Goal: Task Accomplishment & Management: Complete application form

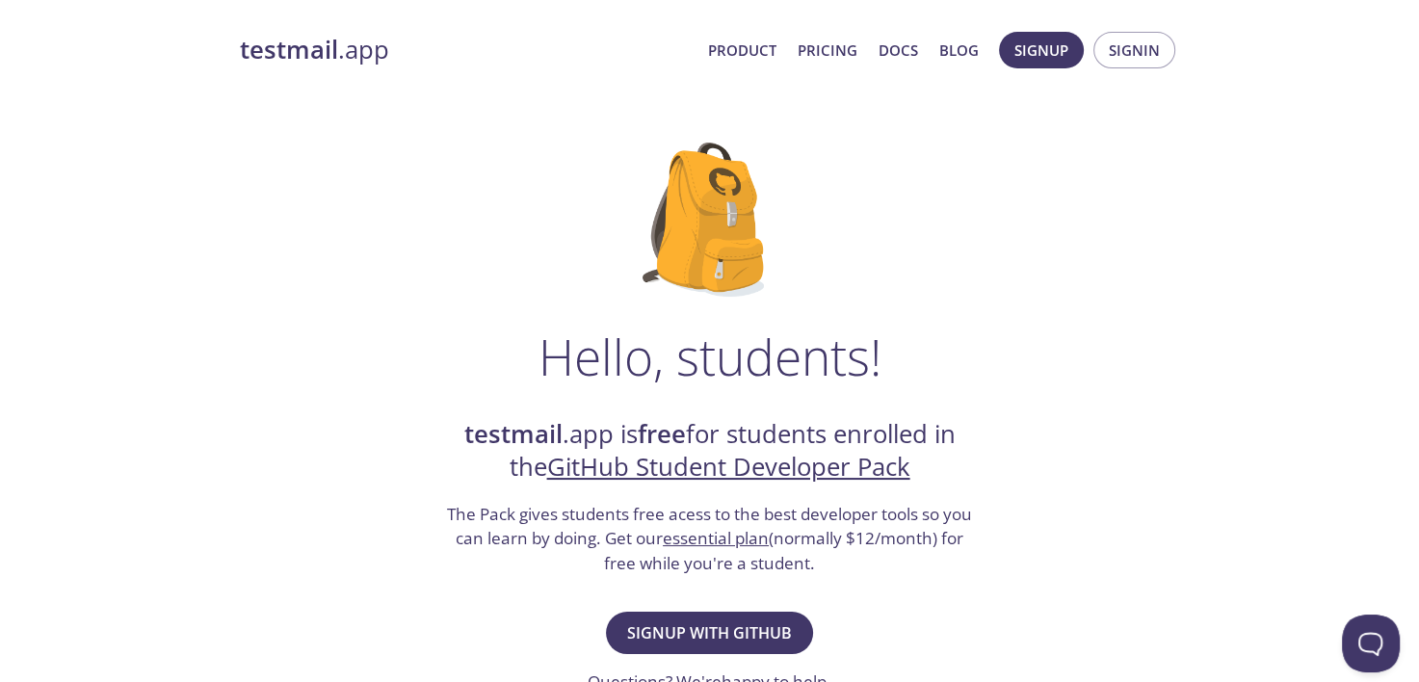
scroll to position [289, 0]
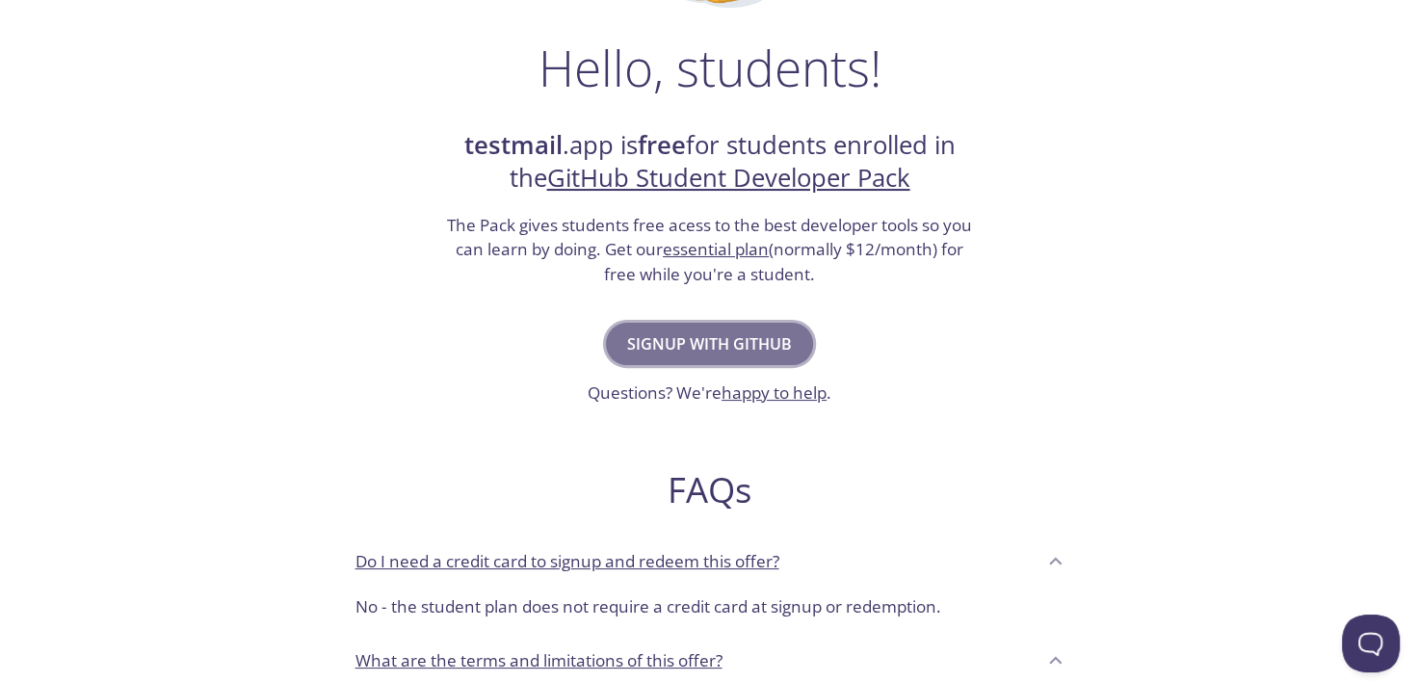
click at [788, 331] on button "Signup with GitHub" at bounding box center [709, 344] width 207 height 42
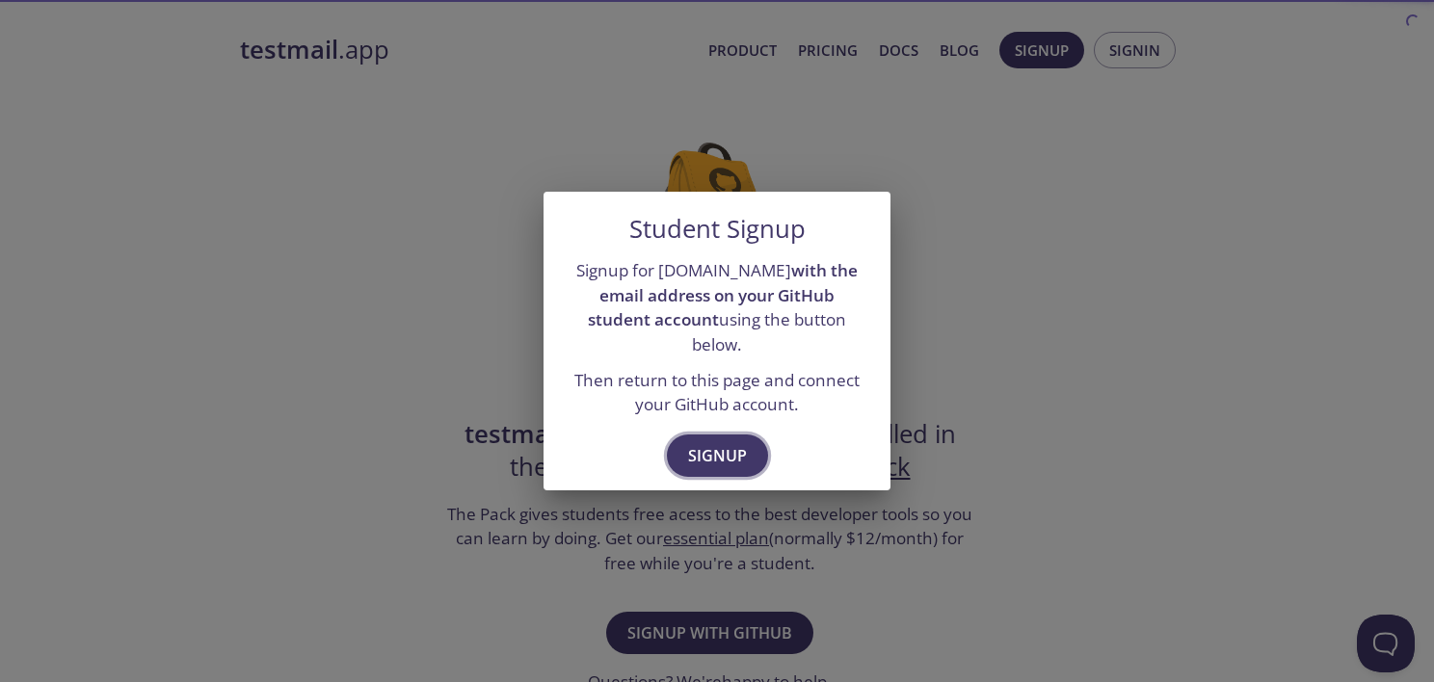
click at [721, 442] on span "Signup" at bounding box center [717, 455] width 59 height 27
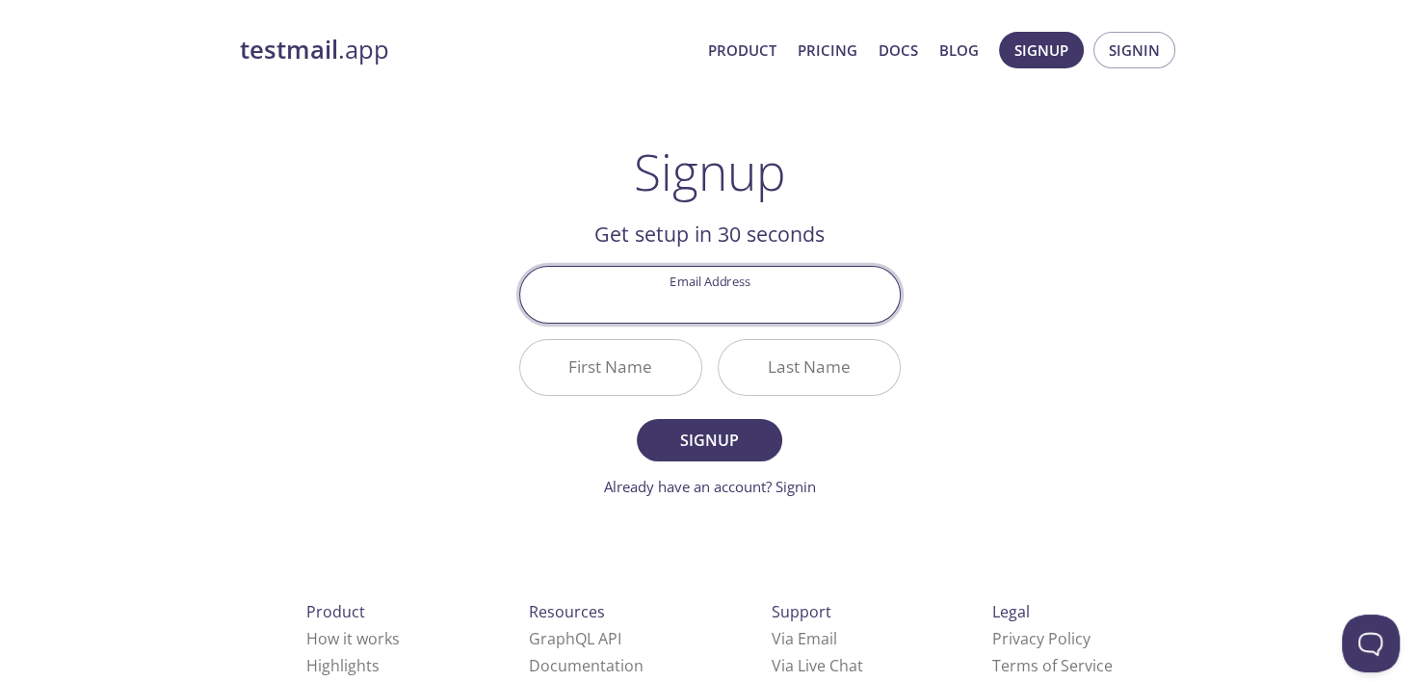
click at [821, 294] on input "Email Address" at bounding box center [710, 294] width 380 height 55
click at [1058, 269] on div "testmail .app Product Pricing Docs Blog Signup Signin Signup Get setup in 30 se…" at bounding box center [710, 461] width 987 height 884
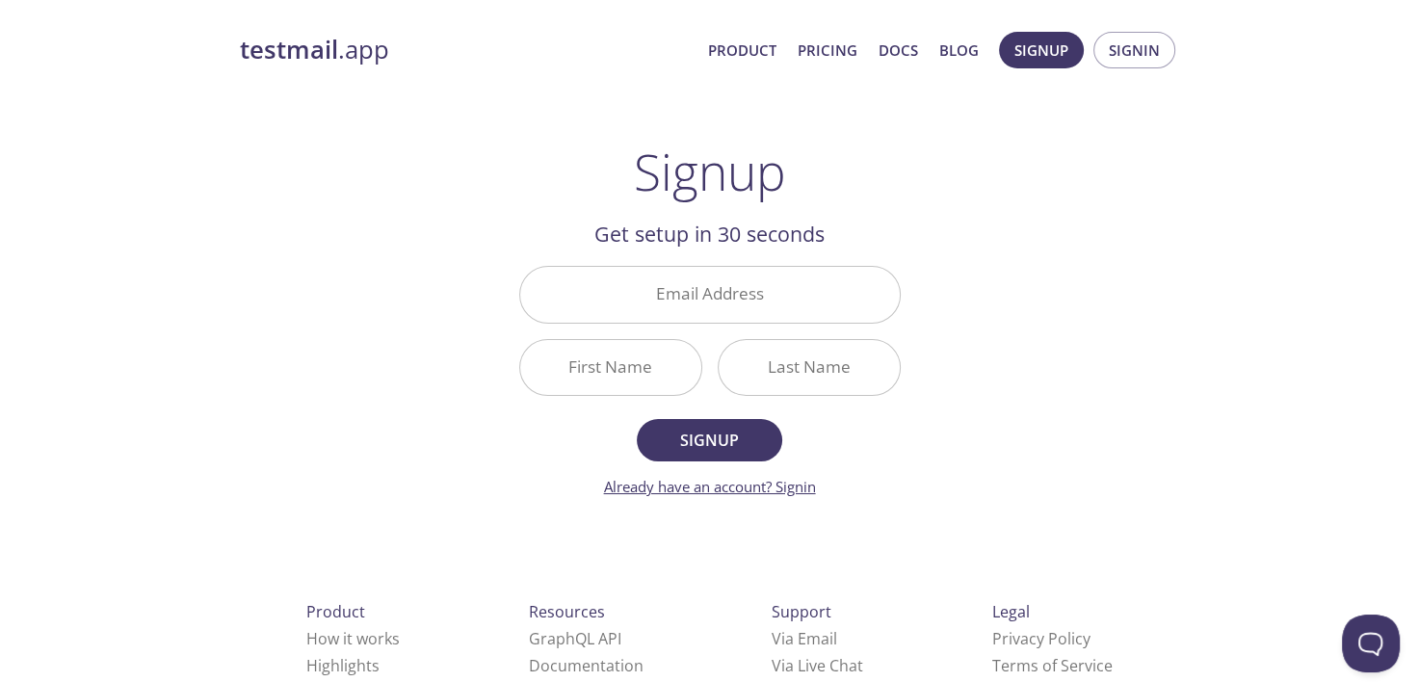
click at [755, 477] on link "Already have an account? Signin" at bounding box center [710, 486] width 212 height 19
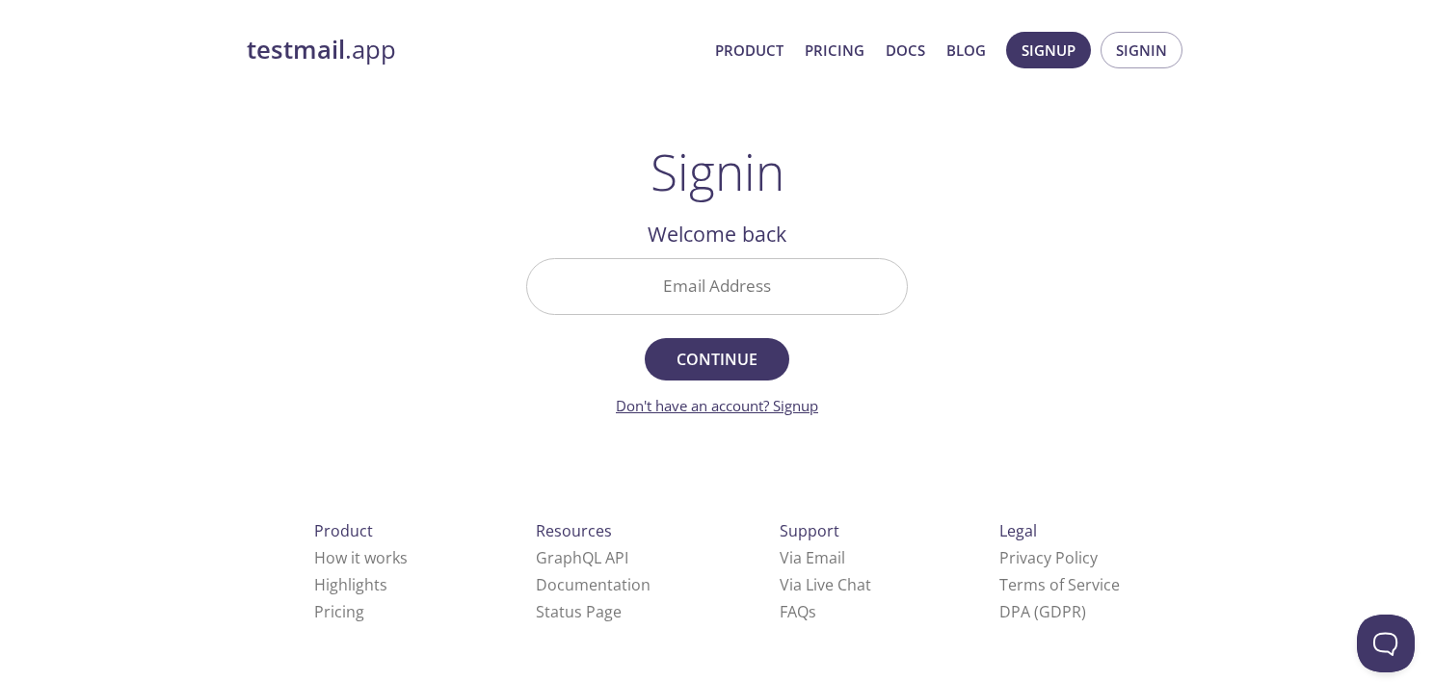
click at [777, 396] on link "Don't have an account? Signup" at bounding box center [717, 405] width 202 height 19
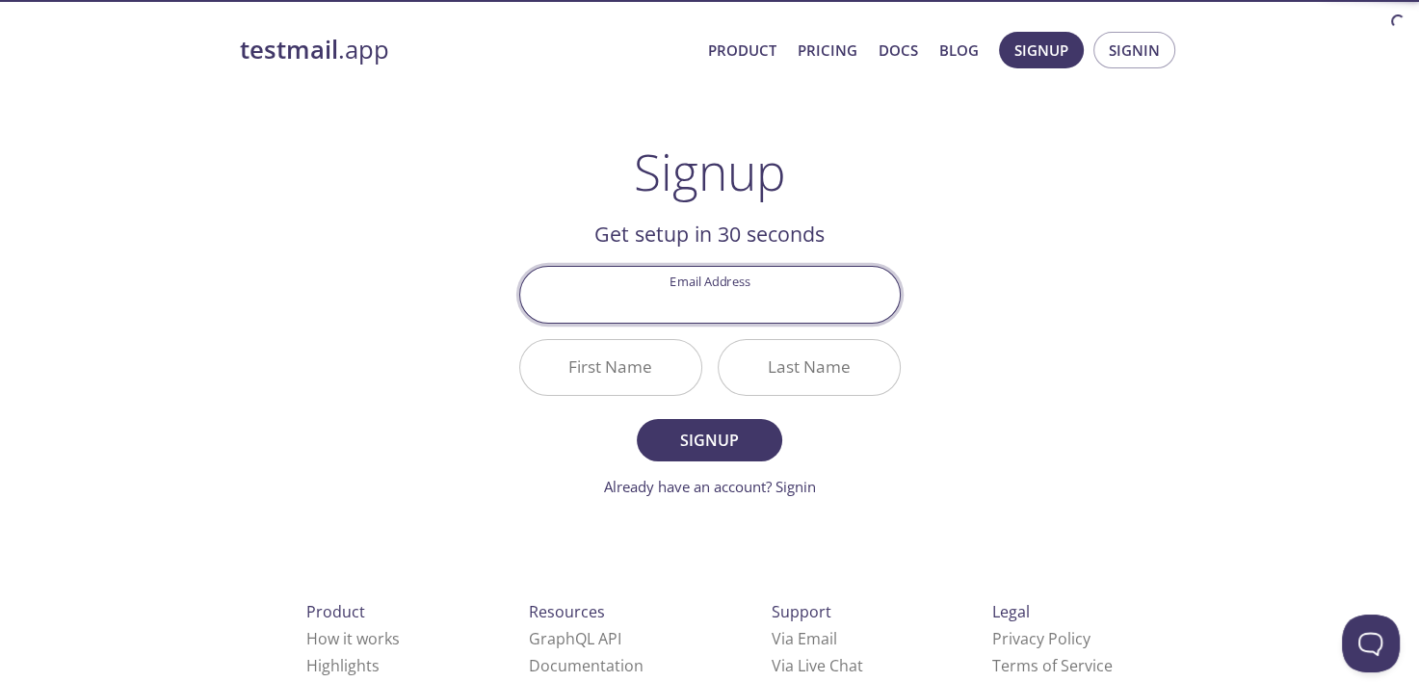
click at [1080, 326] on div "testmail .app Product Pricing Docs Blog Signup Signin Signup Get setup in 30 se…" at bounding box center [710, 461] width 987 height 884
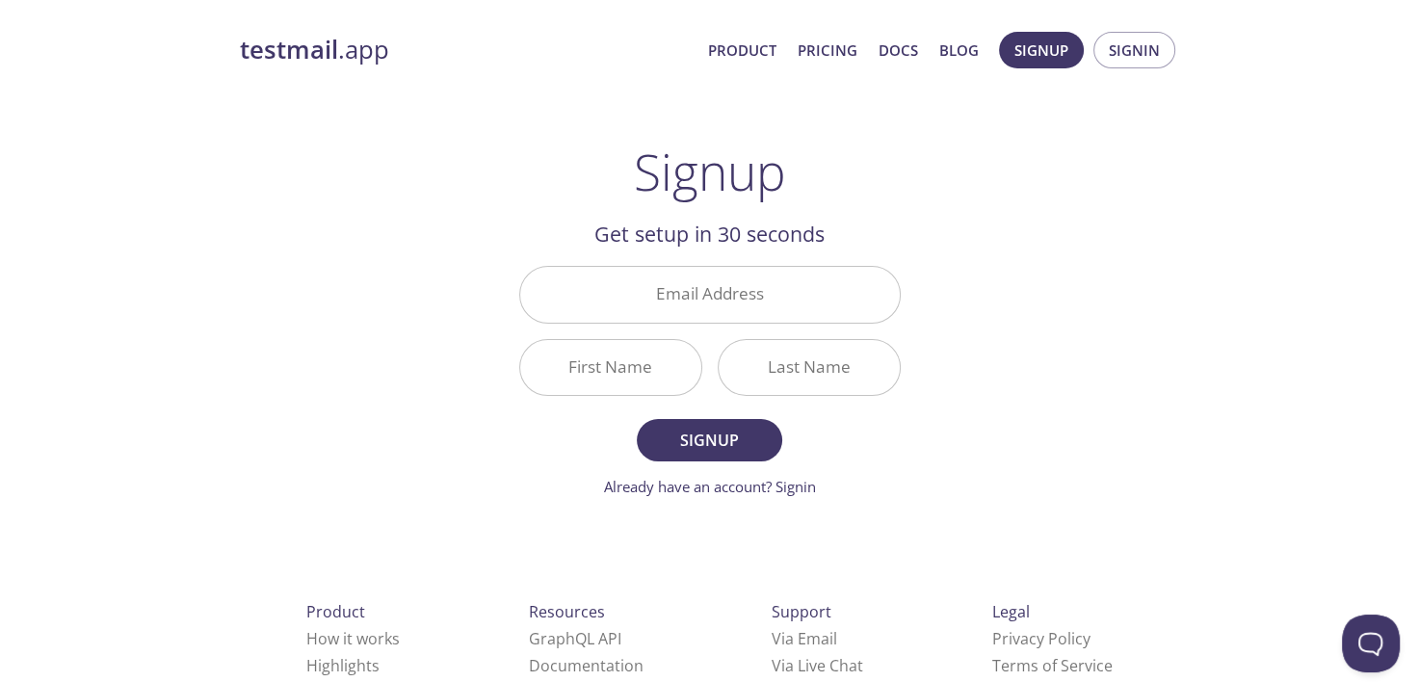
drag, startPoint x: 667, startPoint y: 370, endPoint x: 523, endPoint y: 367, distance: 143.6
click at [666, 370] on input "First Name" at bounding box center [610, 367] width 181 height 55
click at [432, 363] on div "testmail .app Product Pricing Docs Blog Signup Signin Signup Get setup in 30 se…" at bounding box center [710, 461] width 987 height 884
click at [753, 285] on input "Email Address" at bounding box center [710, 294] width 380 height 55
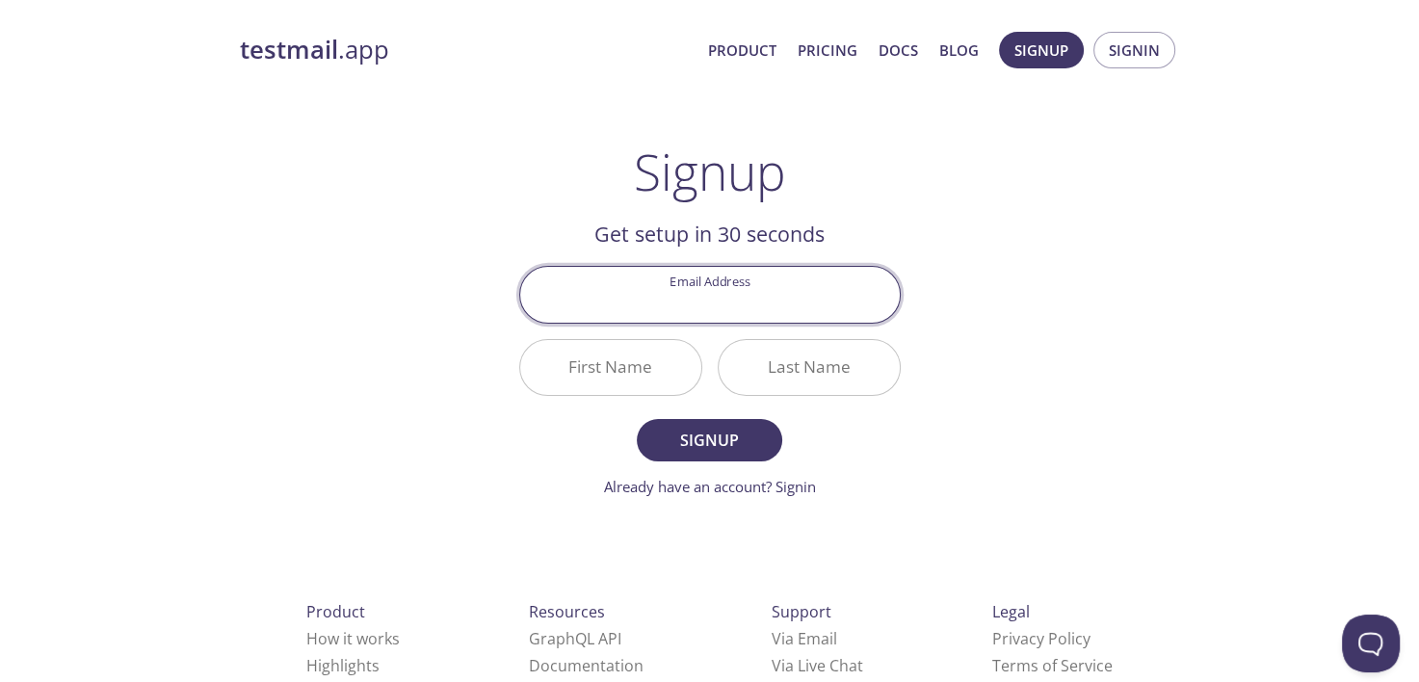
paste input "[EMAIL_ADDRESS][DOMAIN_NAME]"
type input "[EMAIL_ADDRESS][DOMAIN_NAME]"
click at [1139, 266] on div "testmail .app Product Pricing Docs Blog Signup Signin Signup Get setup in 30 se…" at bounding box center [710, 461] width 987 height 884
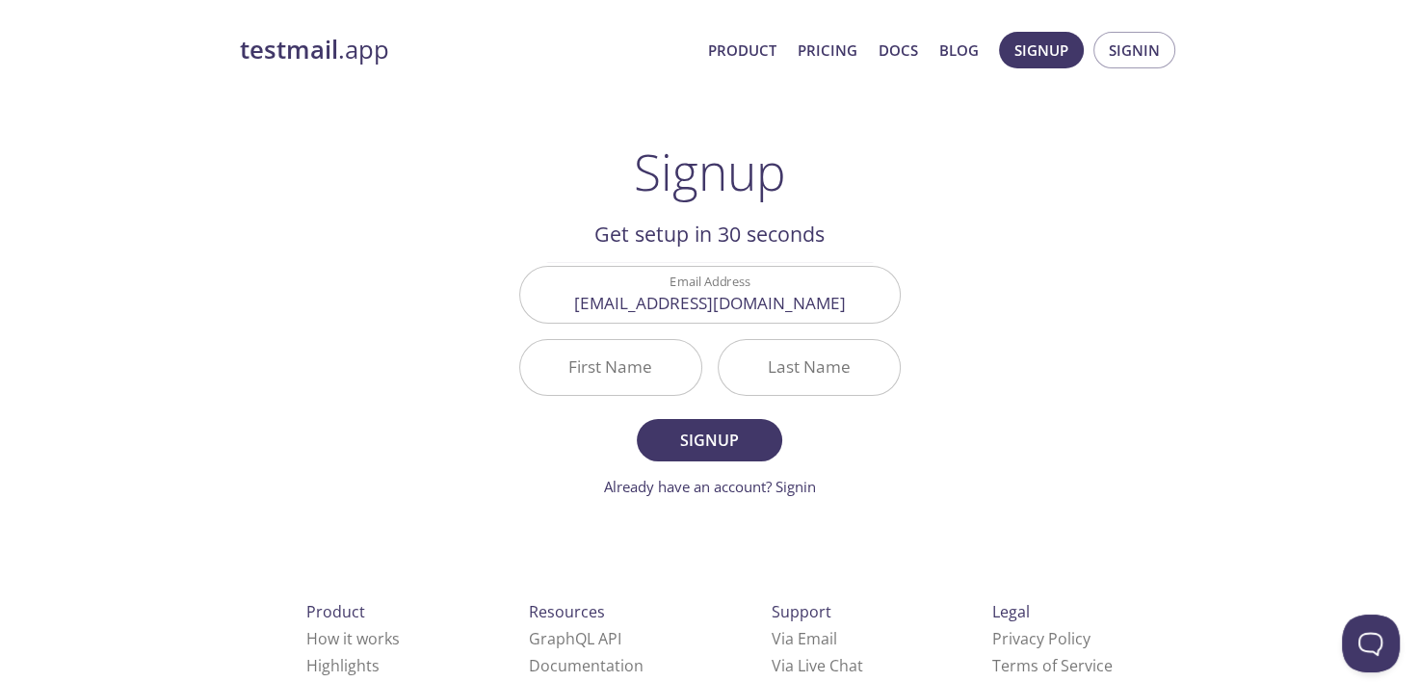
click at [627, 366] on input "First Name" at bounding box center [610, 367] width 181 height 55
type input "T"
type input "N"
click at [634, 375] on input "T" at bounding box center [610, 367] width 181 height 55
click at [651, 380] on input "T" at bounding box center [610, 367] width 181 height 55
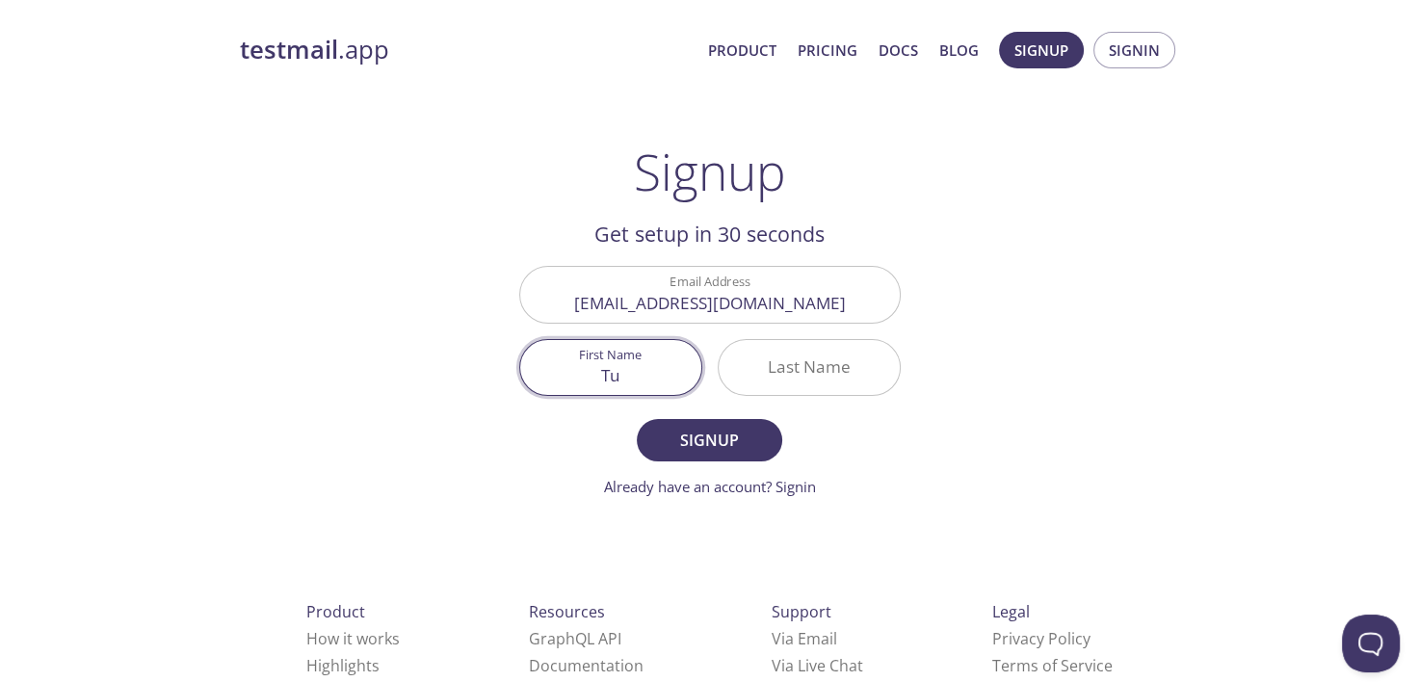
type input "Tu"
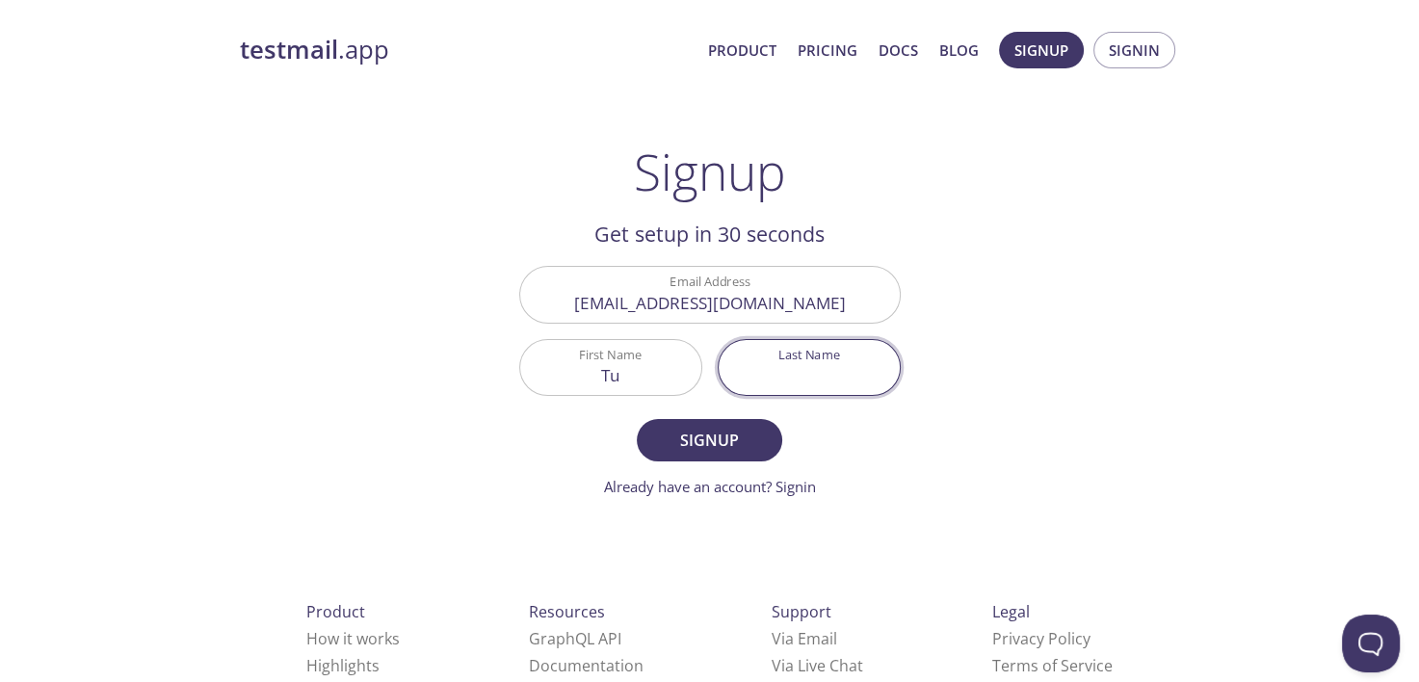
drag, startPoint x: 778, startPoint y: 381, endPoint x: 825, endPoint y: 375, distance: 46.6
click at [781, 381] on input "Last Name" at bounding box center [809, 367] width 181 height 55
type input "[PERSON_NAME]"
click at [743, 427] on span "Signup" at bounding box center [709, 440] width 102 height 27
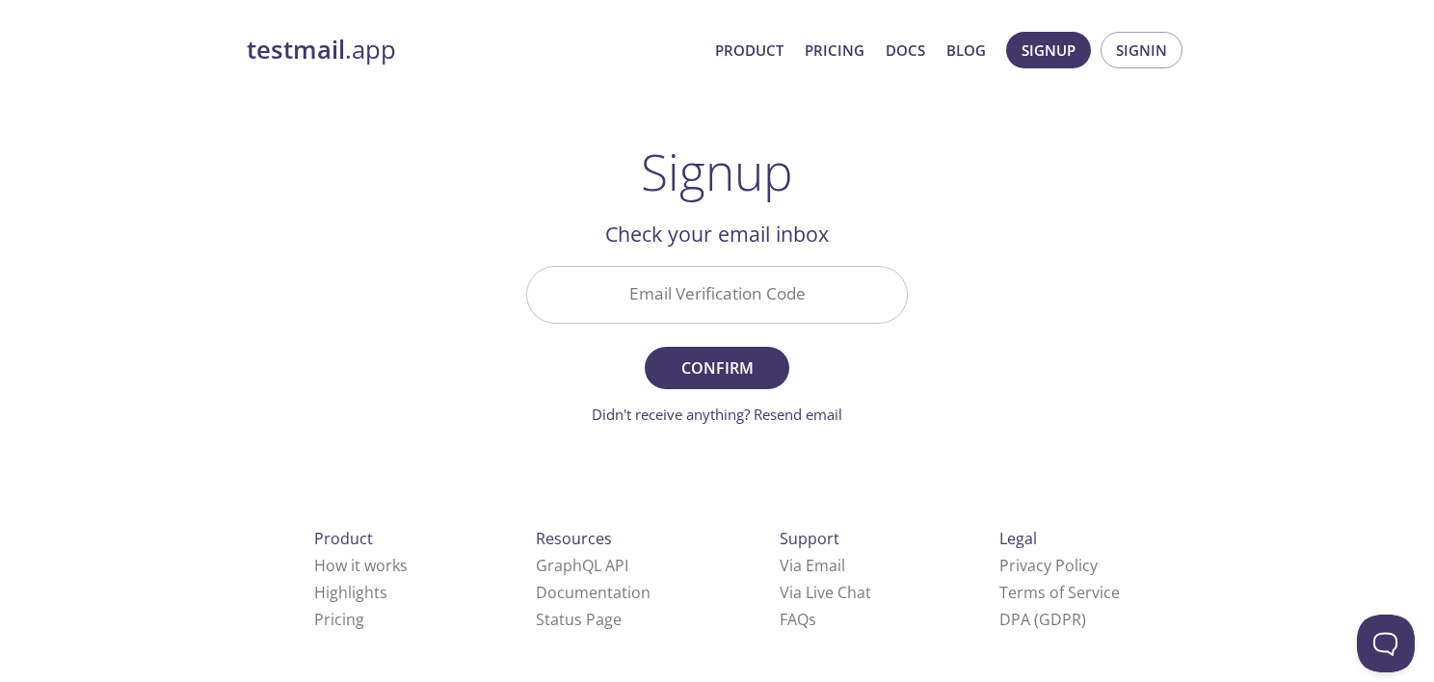
click at [778, 304] on input "Email Verification Code" at bounding box center [717, 294] width 380 height 55
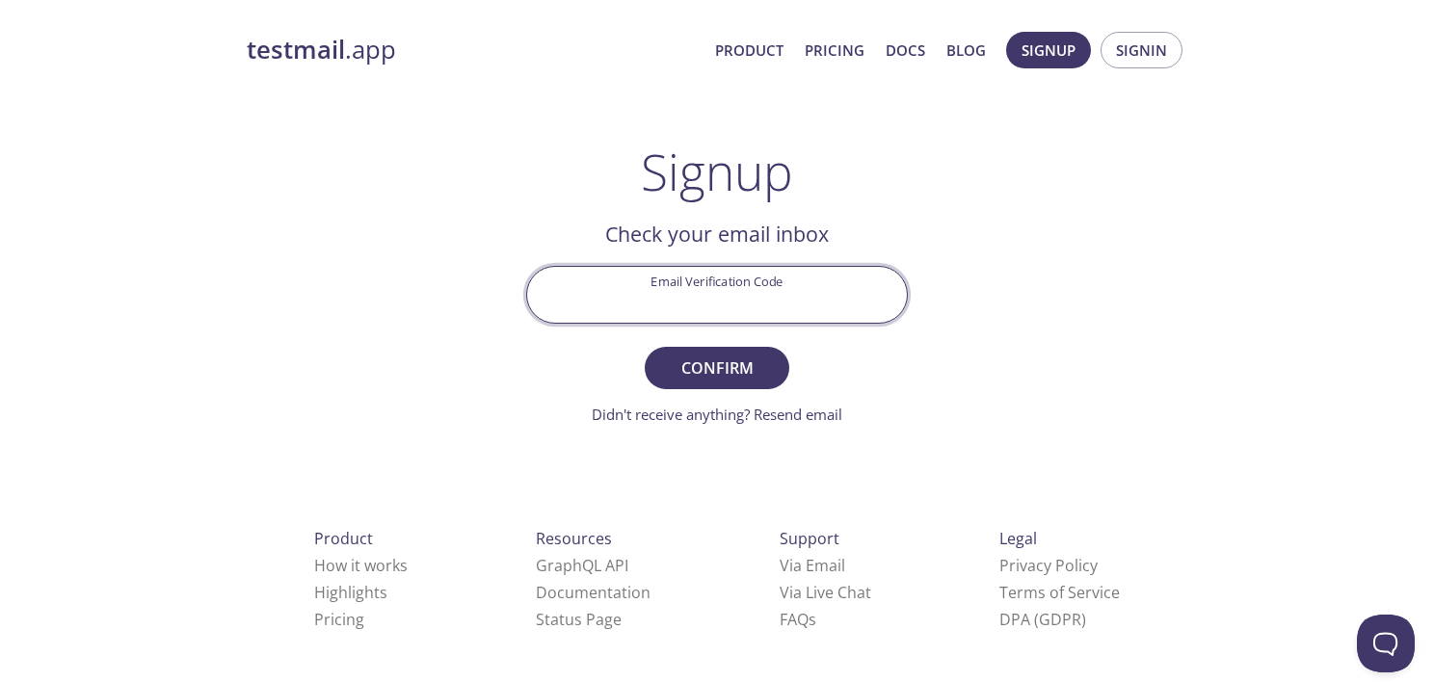
paste input "J9J85NU"
type input "J9J85NU"
click at [788, 355] on button "Confirm" at bounding box center [717, 368] width 145 height 42
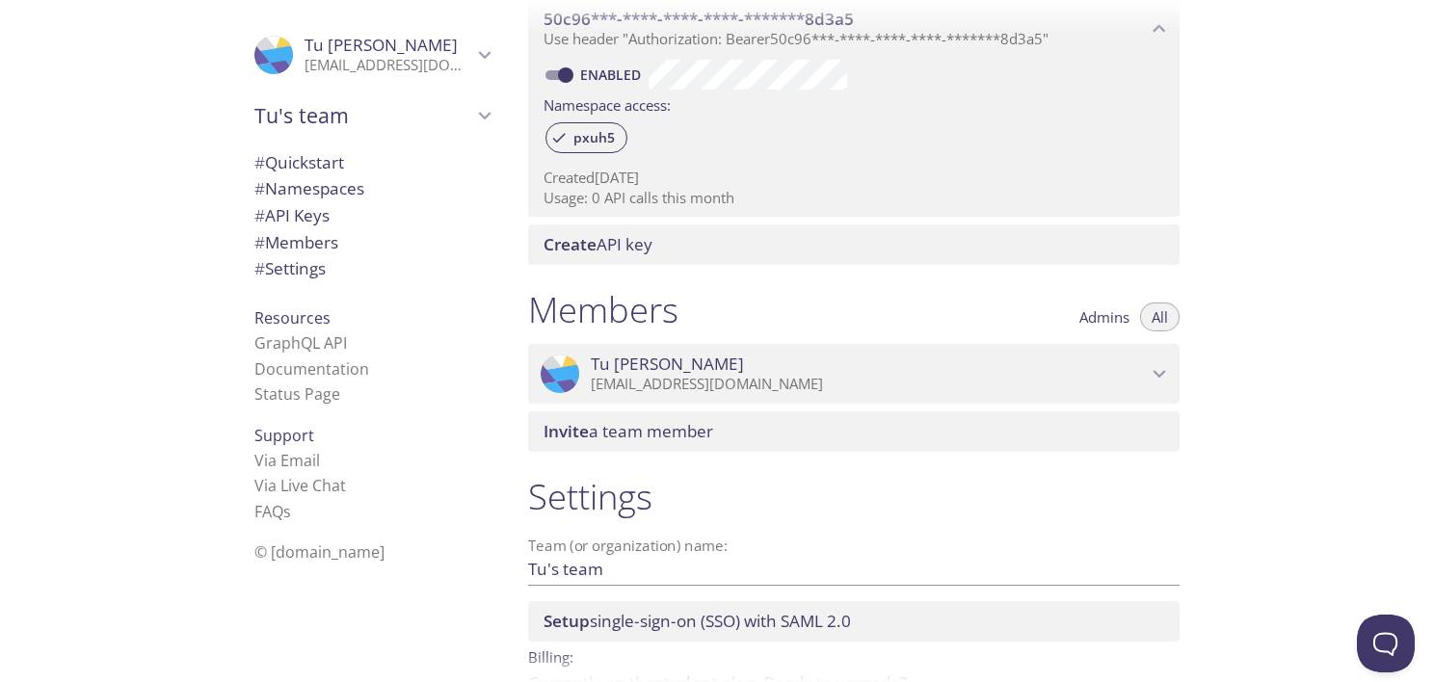
scroll to position [289, 0]
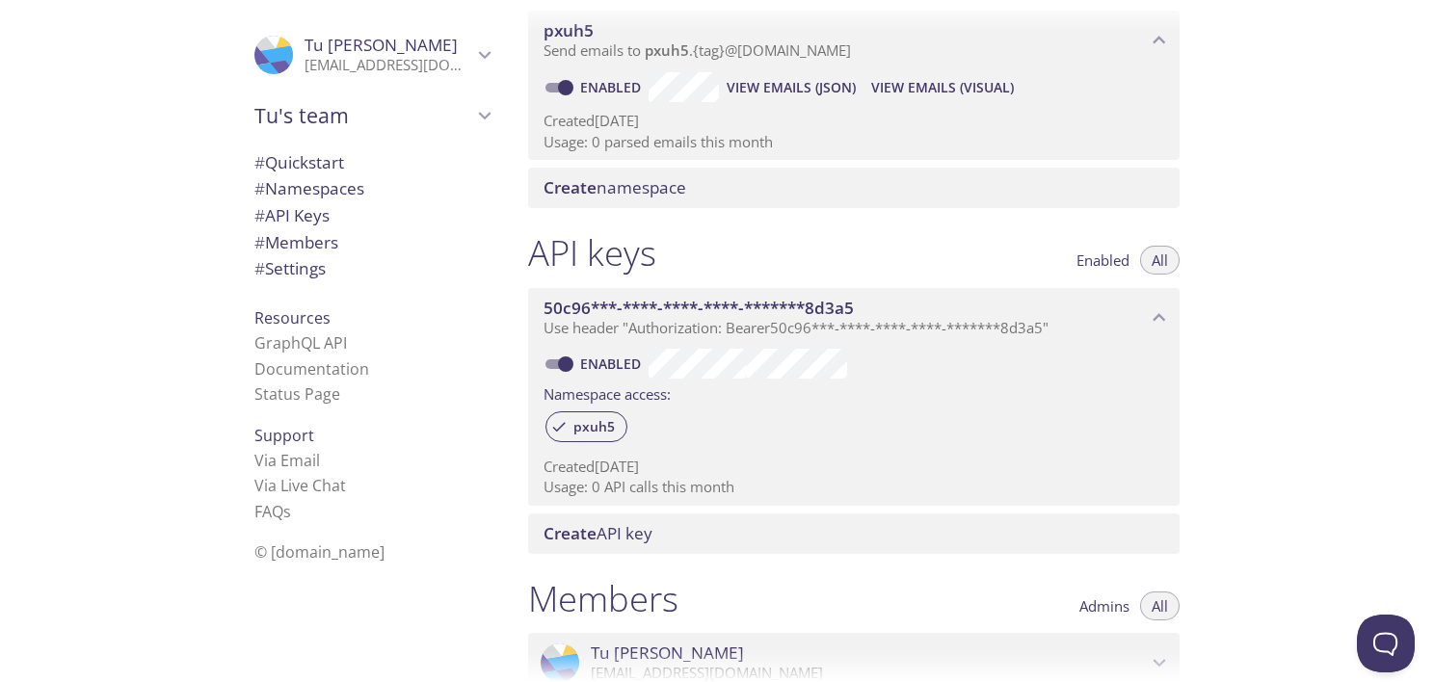
click at [1226, 297] on div "Quickstart Send a test email to [EMAIL_ADDRESS][DOMAIN_NAME] and then click her…" at bounding box center [973, 341] width 921 height 682
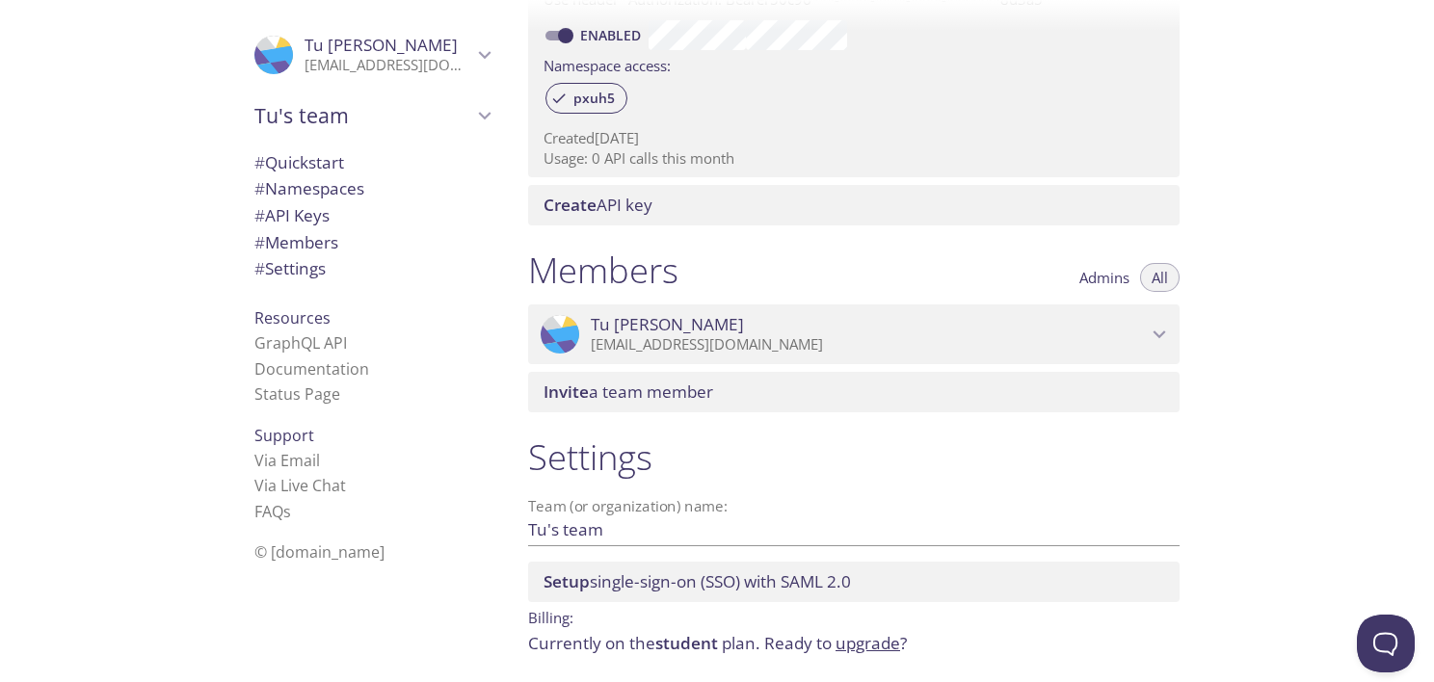
scroll to position [641, 0]
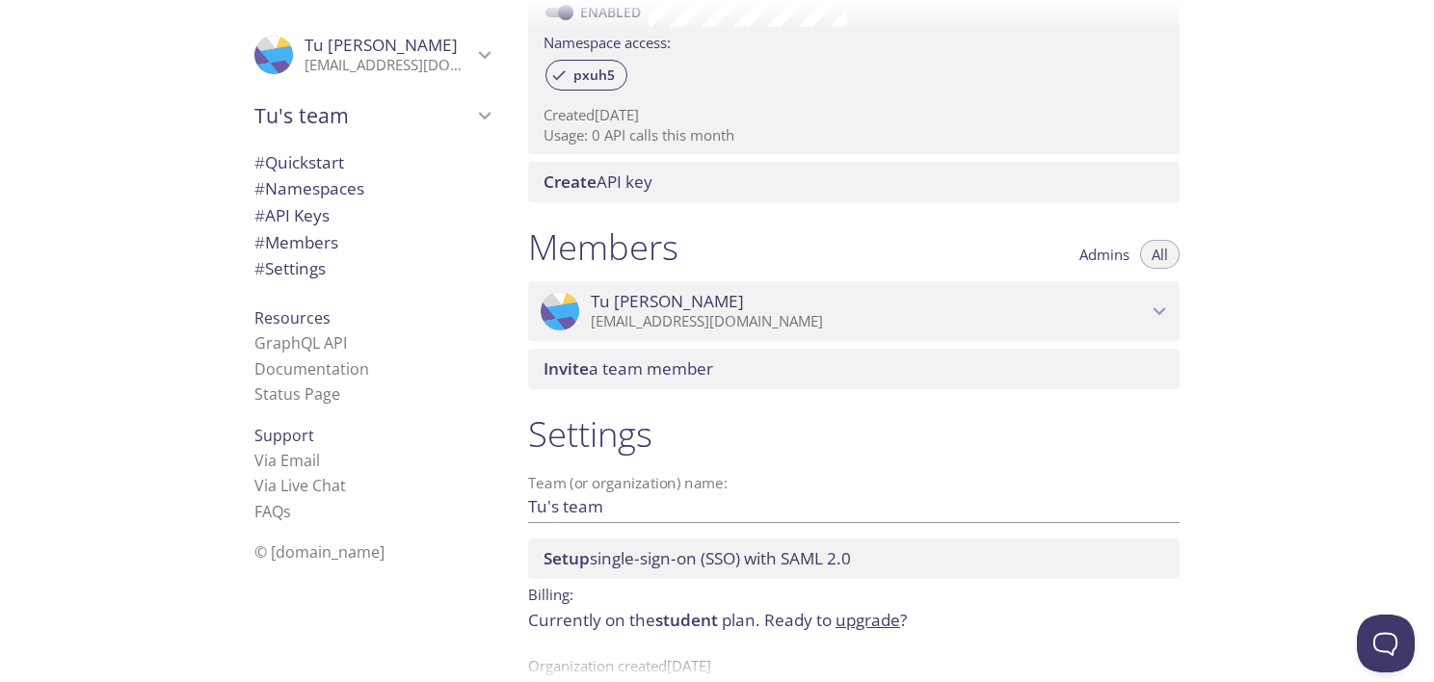
click at [307, 113] on span "Tu's team" at bounding box center [363, 115] width 218 height 27
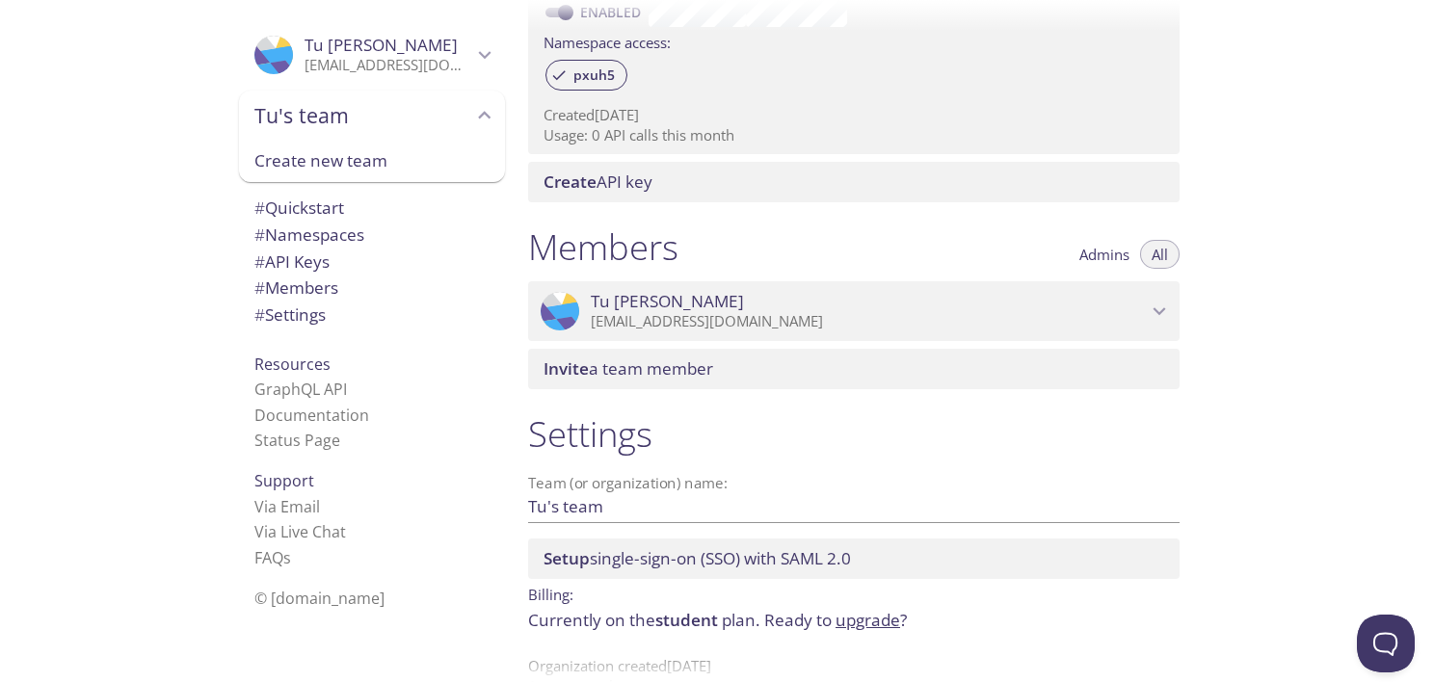
click at [307, 119] on span "Tu's team" at bounding box center [363, 115] width 218 height 27
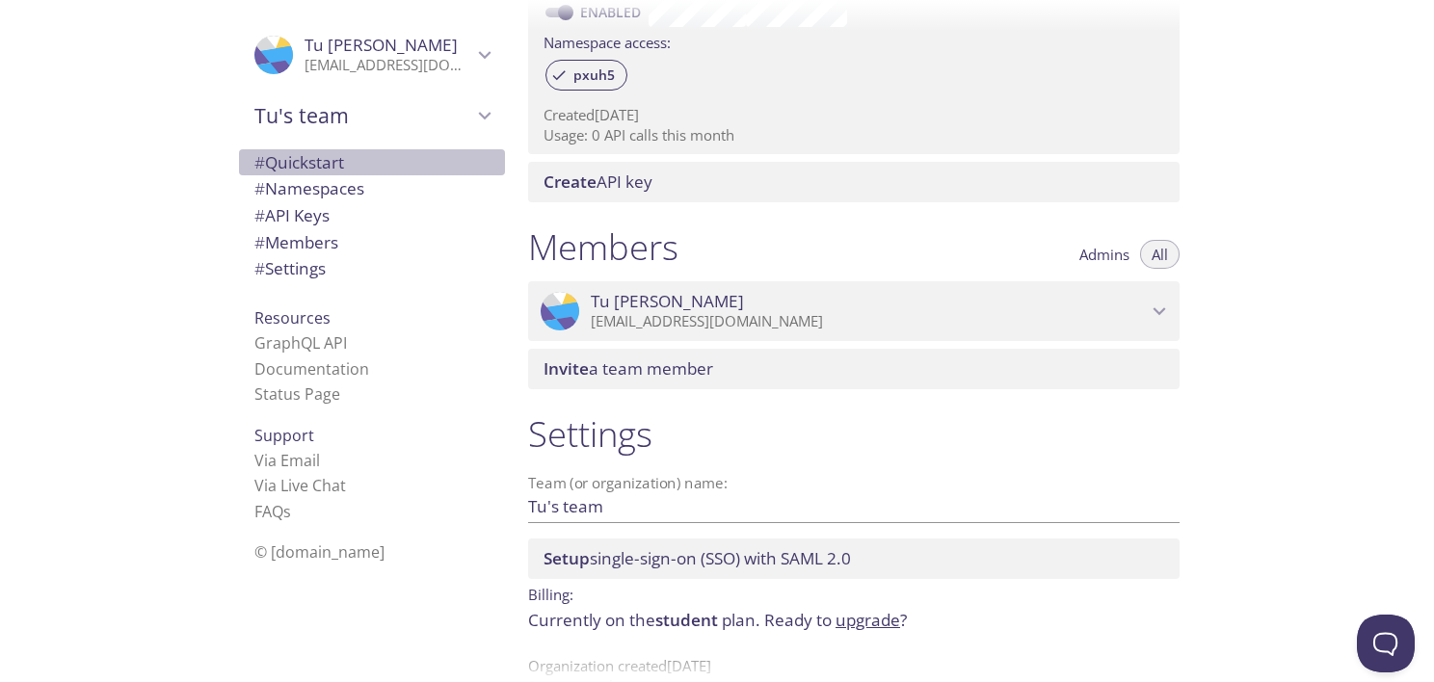
click at [301, 158] on span "# Quickstart" at bounding box center [299, 162] width 90 height 22
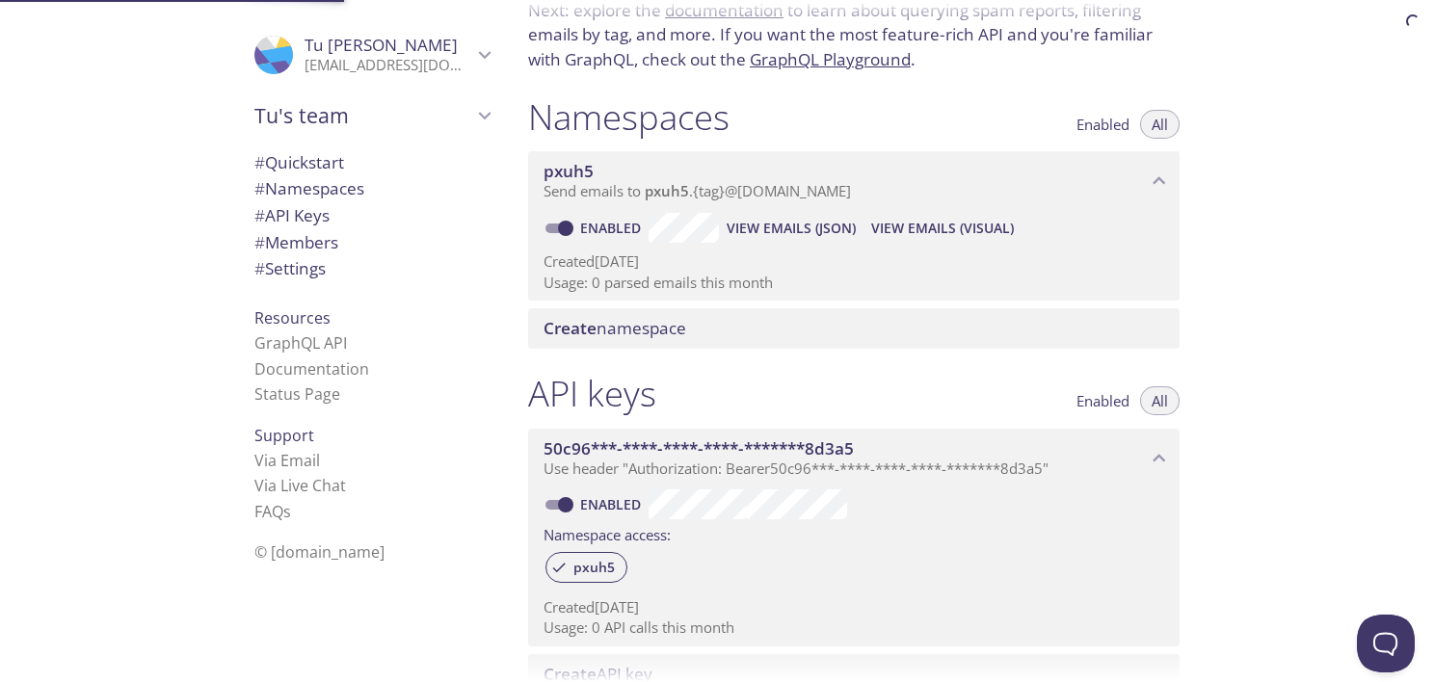
scroll to position [31, 0]
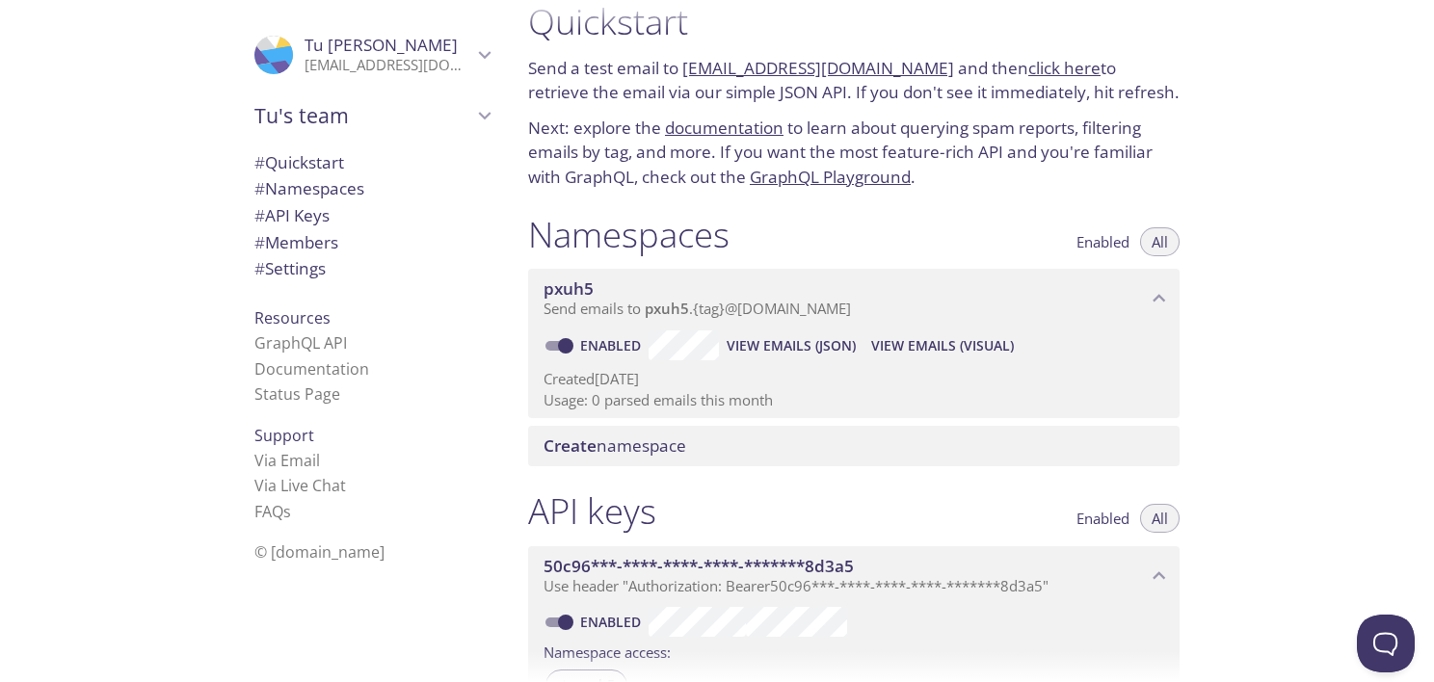
click at [368, 187] on span "# Namespaces" at bounding box center [371, 188] width 235 height 25
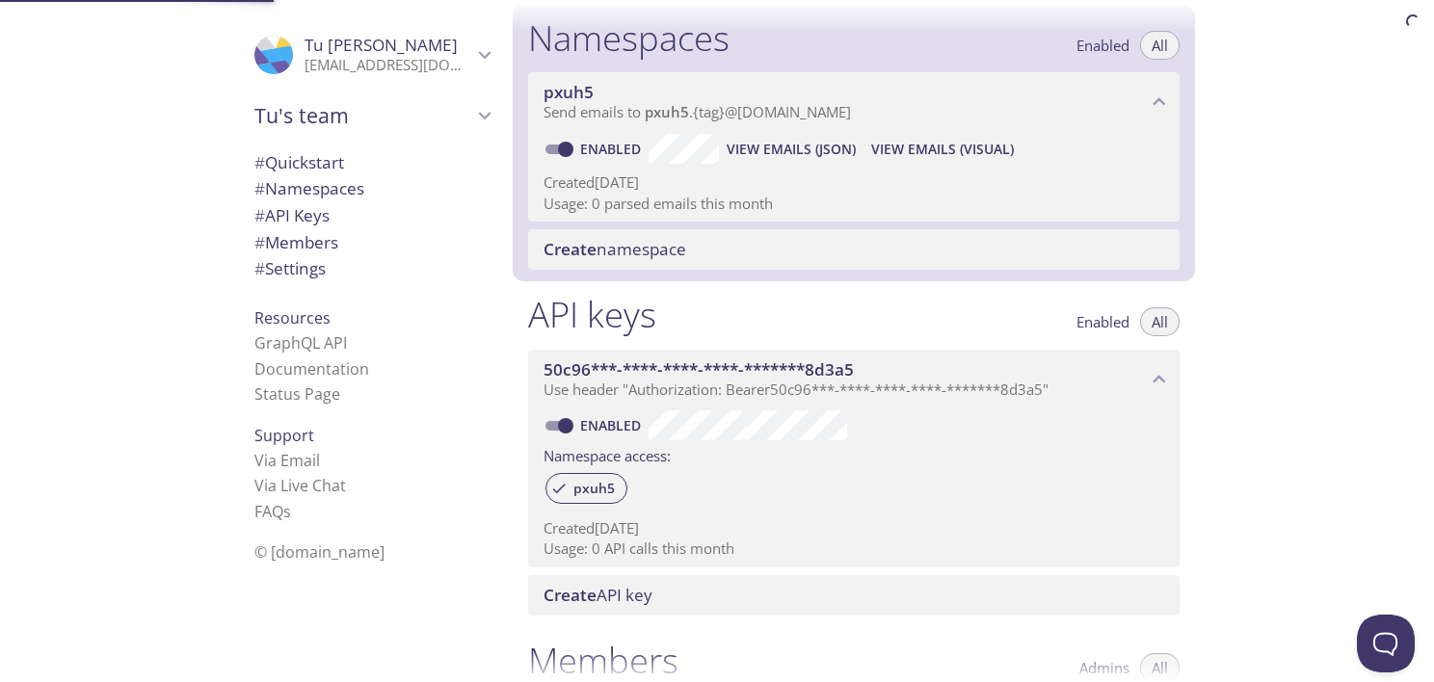
scroll to position [231, 0]
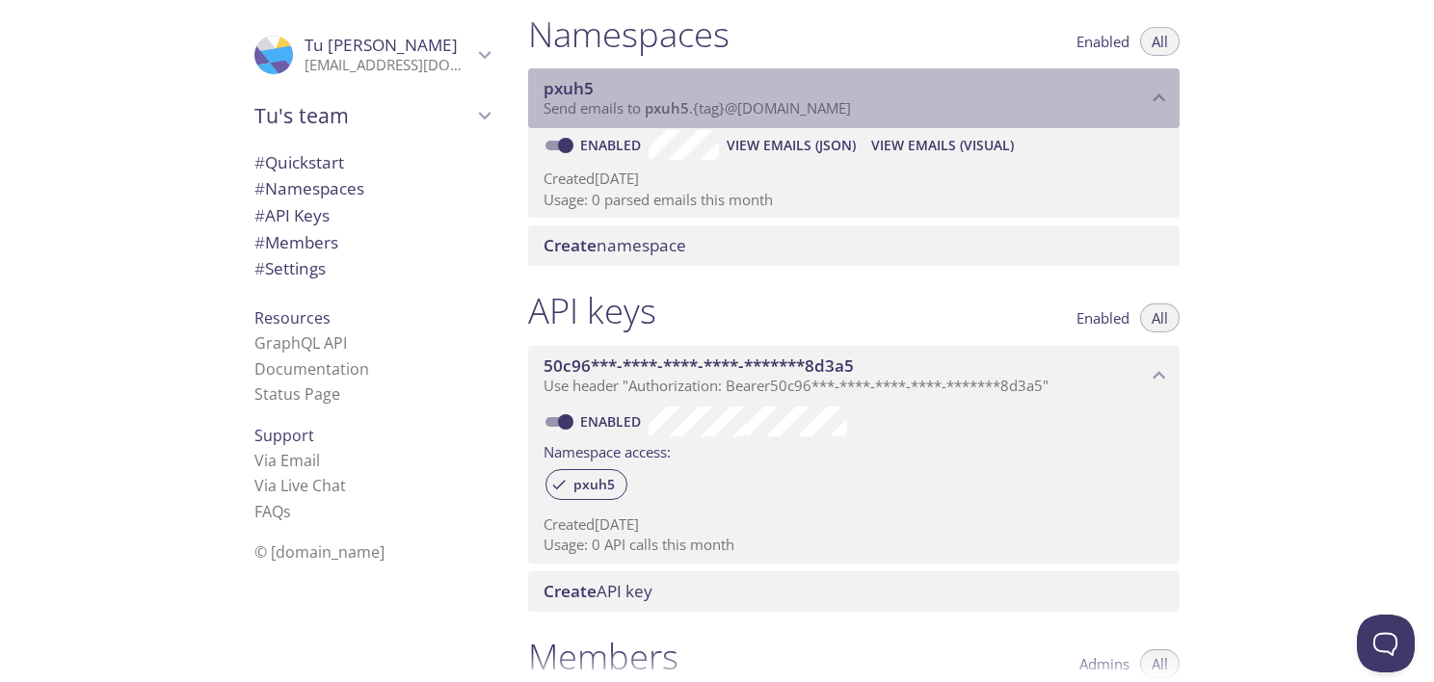
click at [1159, 88] on icon "pxuh5 namespace" at bounding box center [1158, 98] width 25 height 25
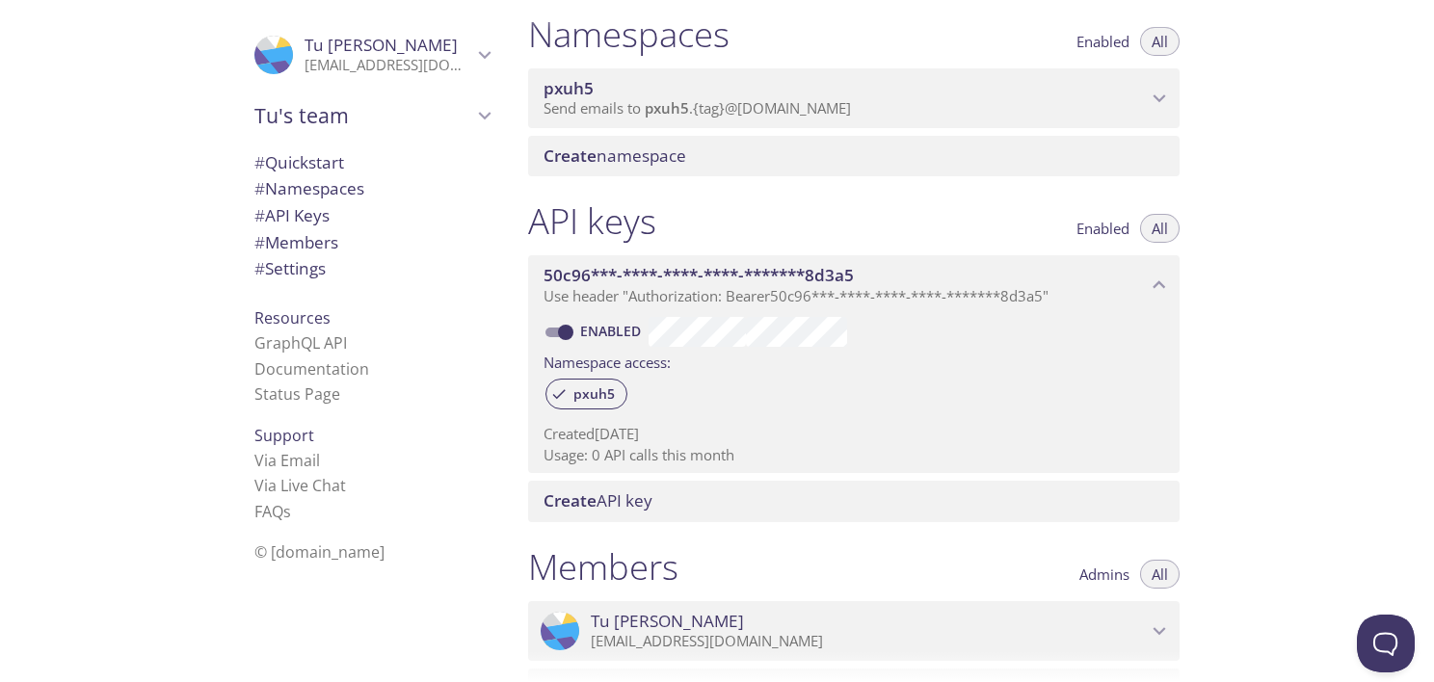
click at [1159, 88] on icon "pxuh5 namespace" at bounding box center [1158, 98] width 25 height 25
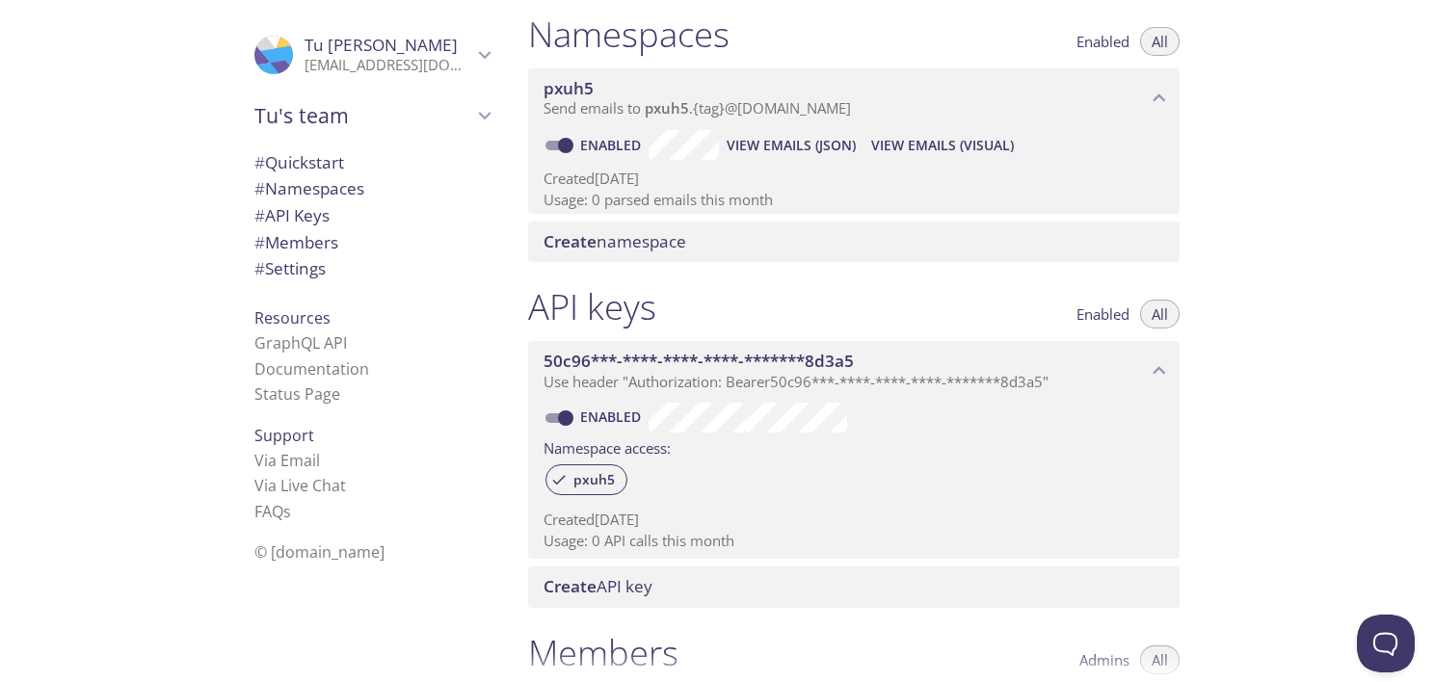
click at [1159, 88] on icon "pxuh5 namespace" at bounding box center [1158, 98] width 25 height 25
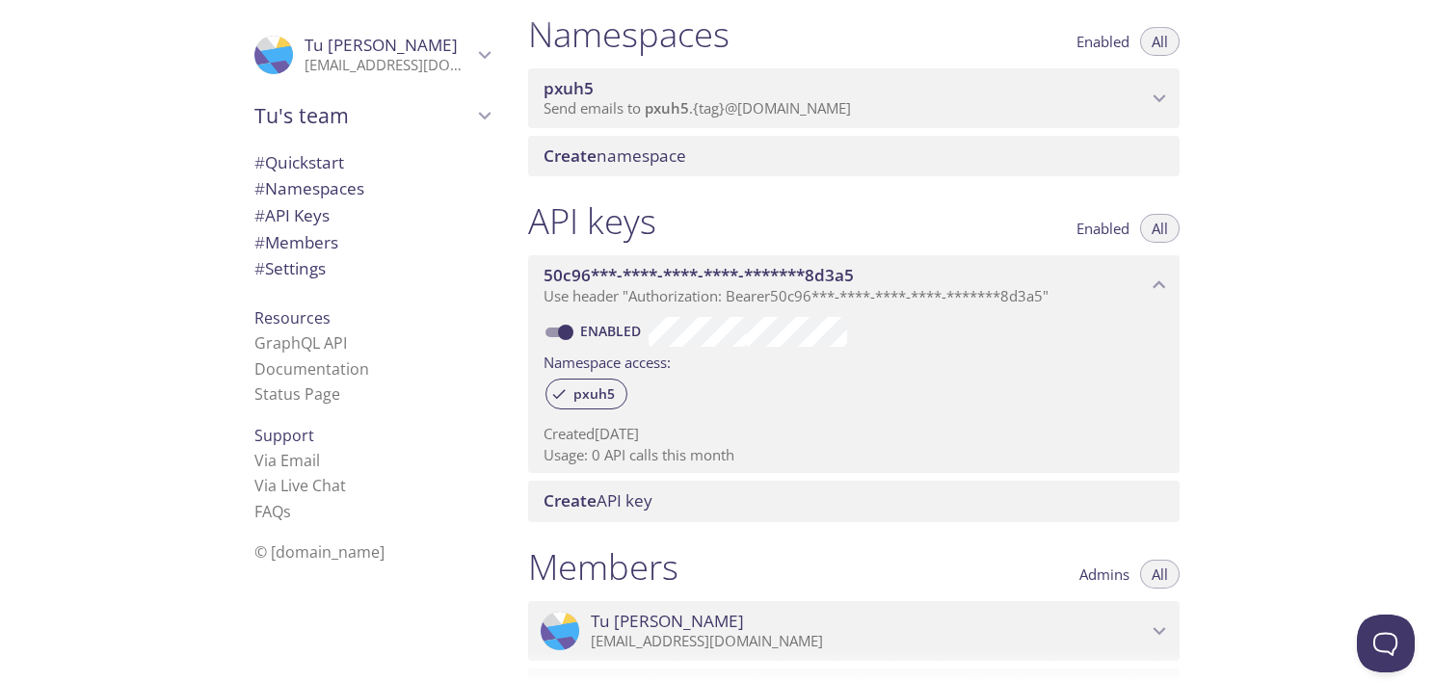
click at [636, 148] on div "Create namespace" at bounding box center [853, 156] width 651 height 40
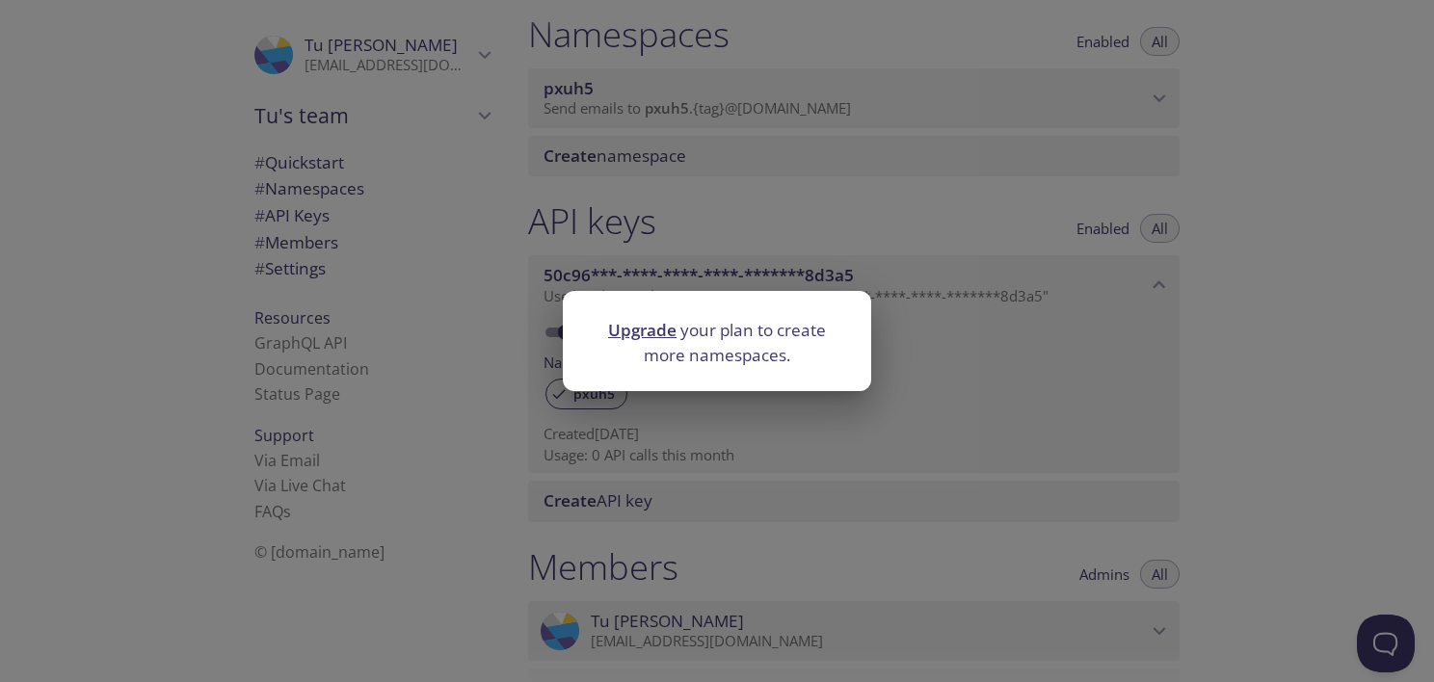
click at [983, 293] on div "Upgrade your plan to create more namespaces." at bounding box center [717, 341] width 1434 height 682
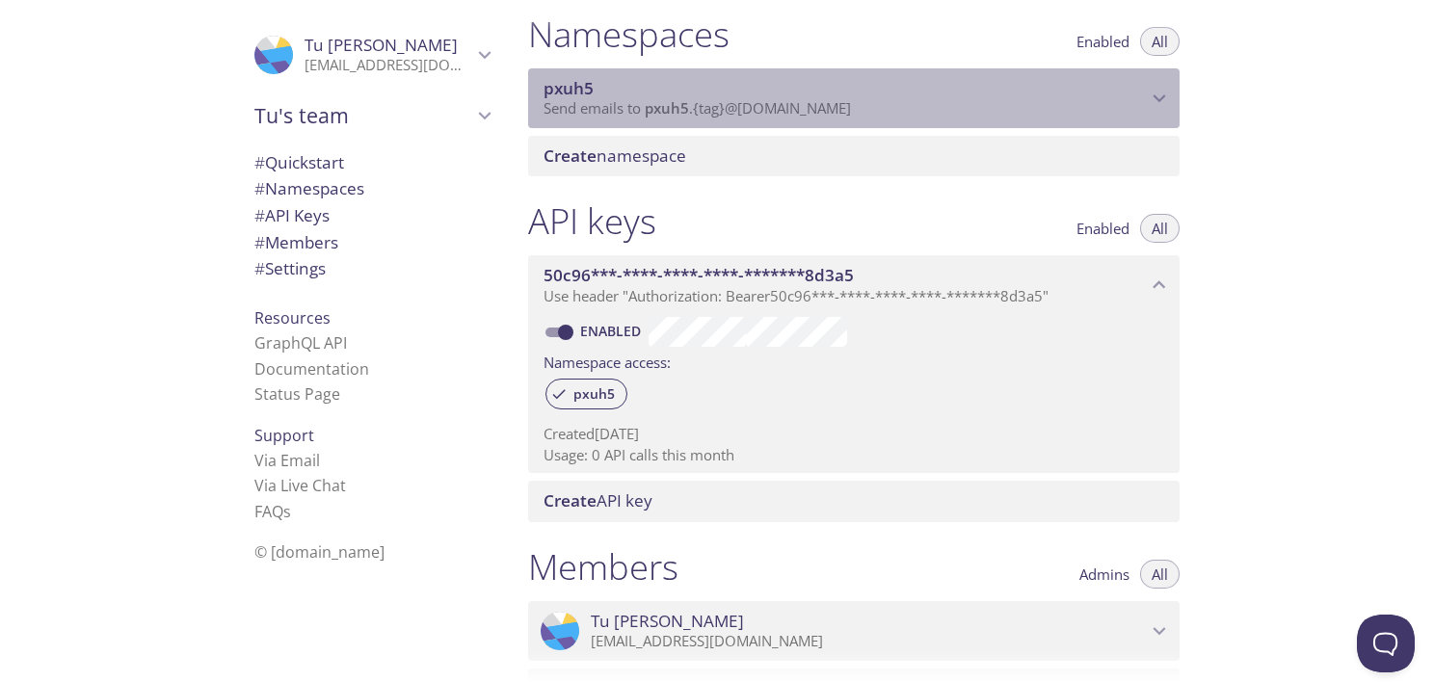
drag, startPoint x: 1142, startPoint y: 85, endPoint x: 1098, endPoint y: 125, distance: 59.3
click at [1144, 99] on p "Send emails to pxuh5 . {tag} @[DOMAIN_NAME]" at bounding box center [844, 108] width 603 height 19
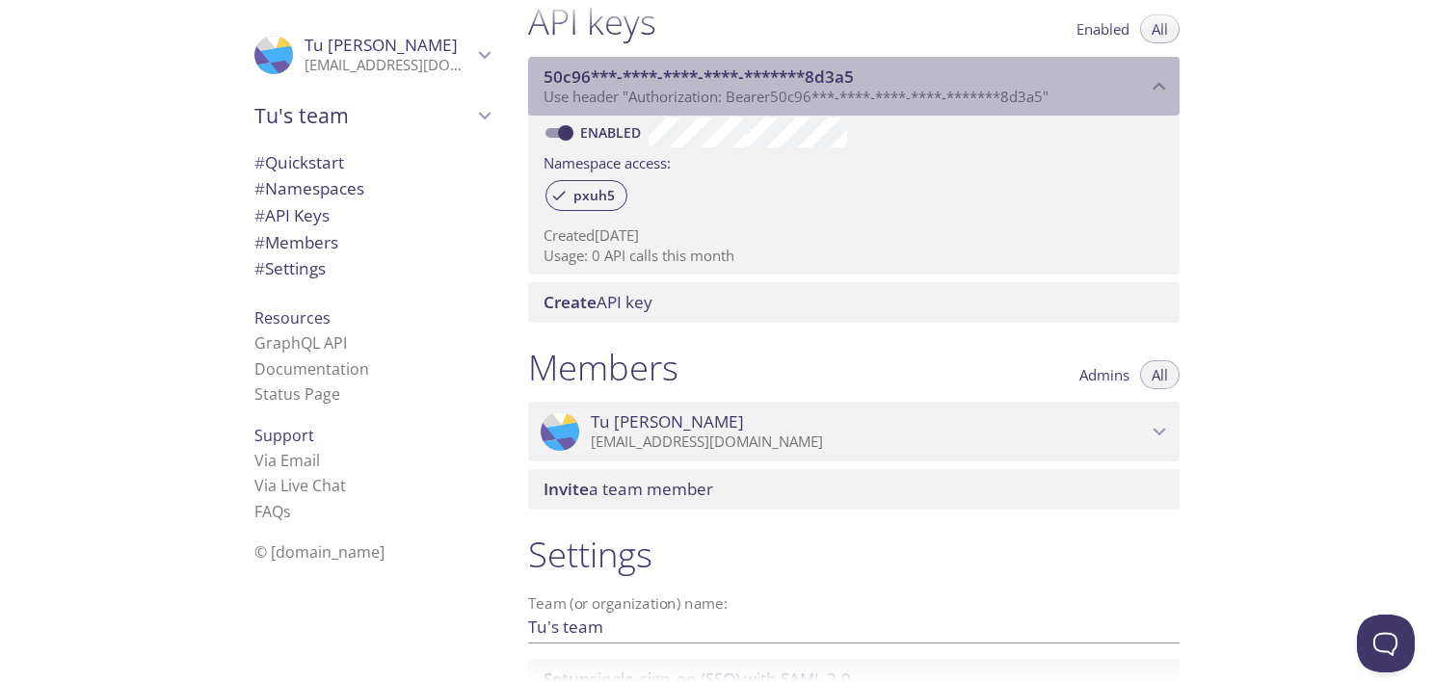
click at [1097, 83] on div "50c96***-****-****-****-*******8d3a5 Use header "Authorization: Bearer 50c96***…" at bounding box center [853, 87] width 651 height 60
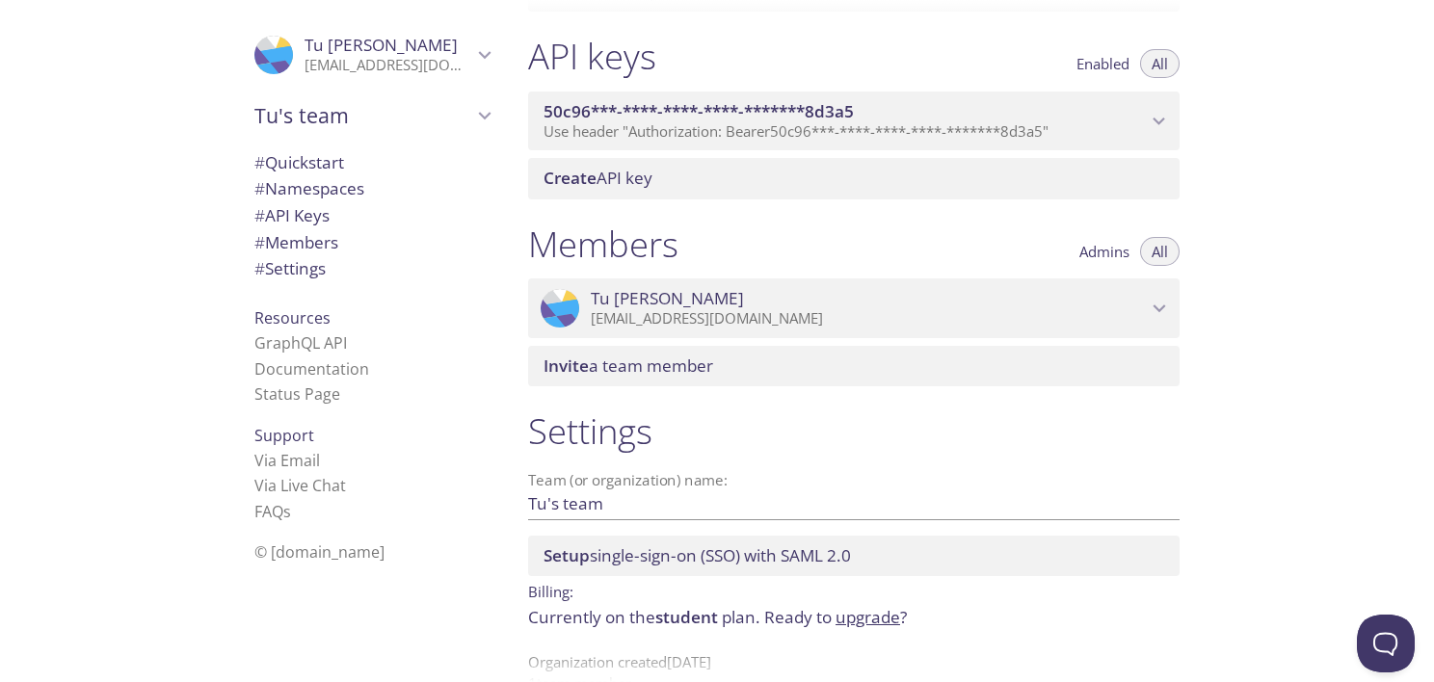
click at [1033, 101] on span "50c96***-****-****-****-*******8d3a5" at bounding box center [844, 111] width 603 height 21
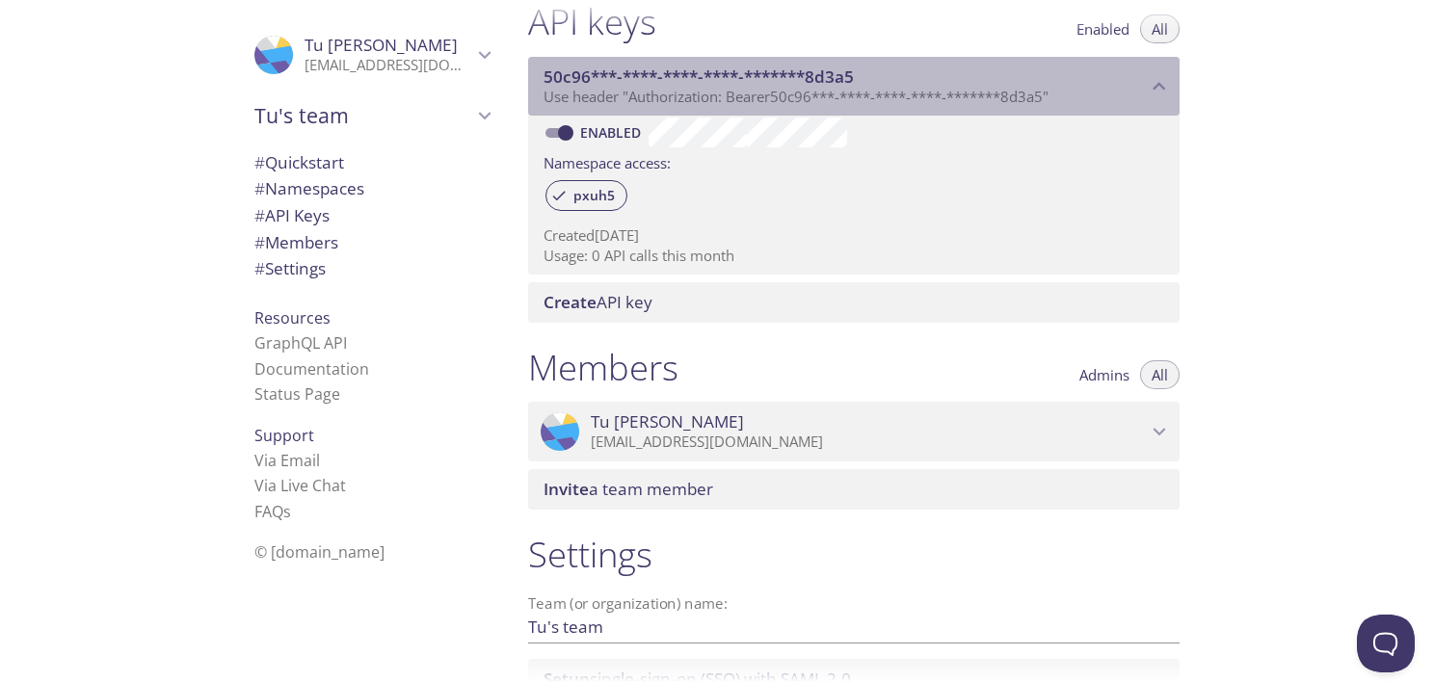
click at [1046, 66] on span "50c96***-****-****-****-*******8d3a5" at bounding box center [844, 76] width 603 height 21
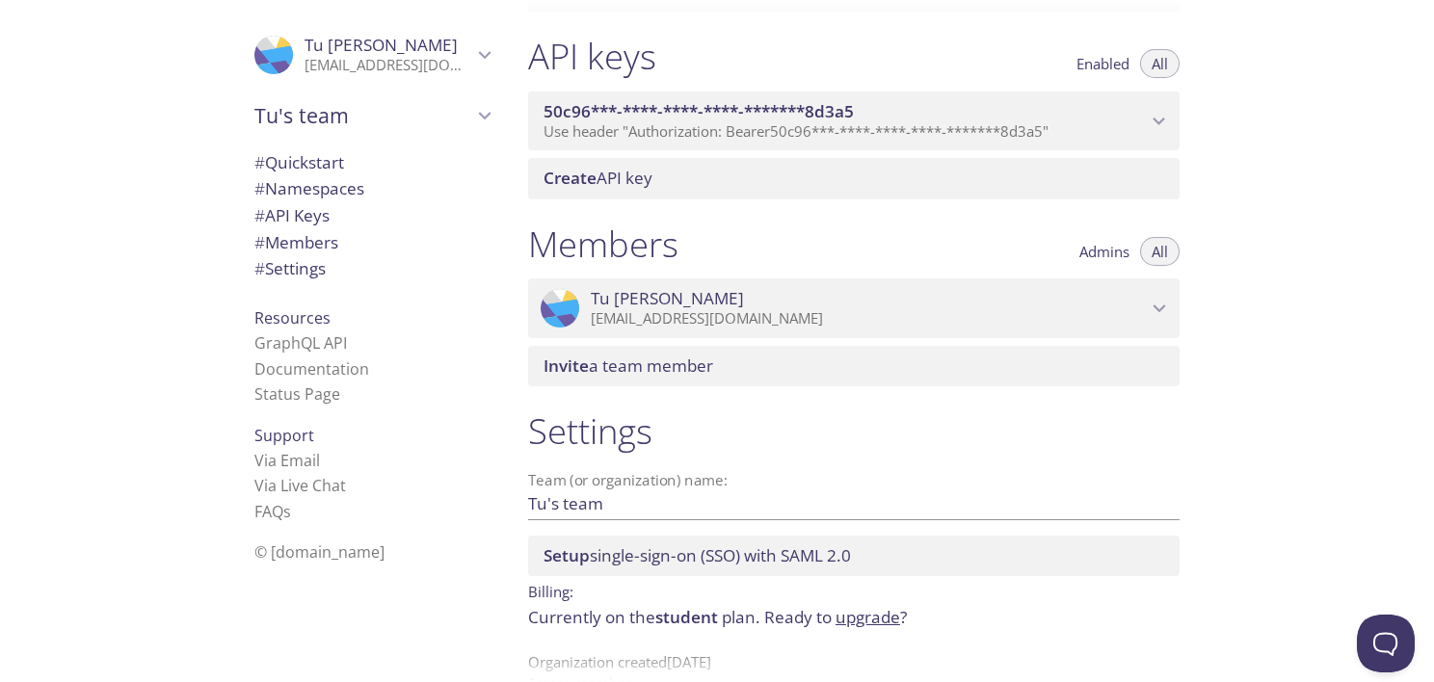
scroll to position [0, 0]
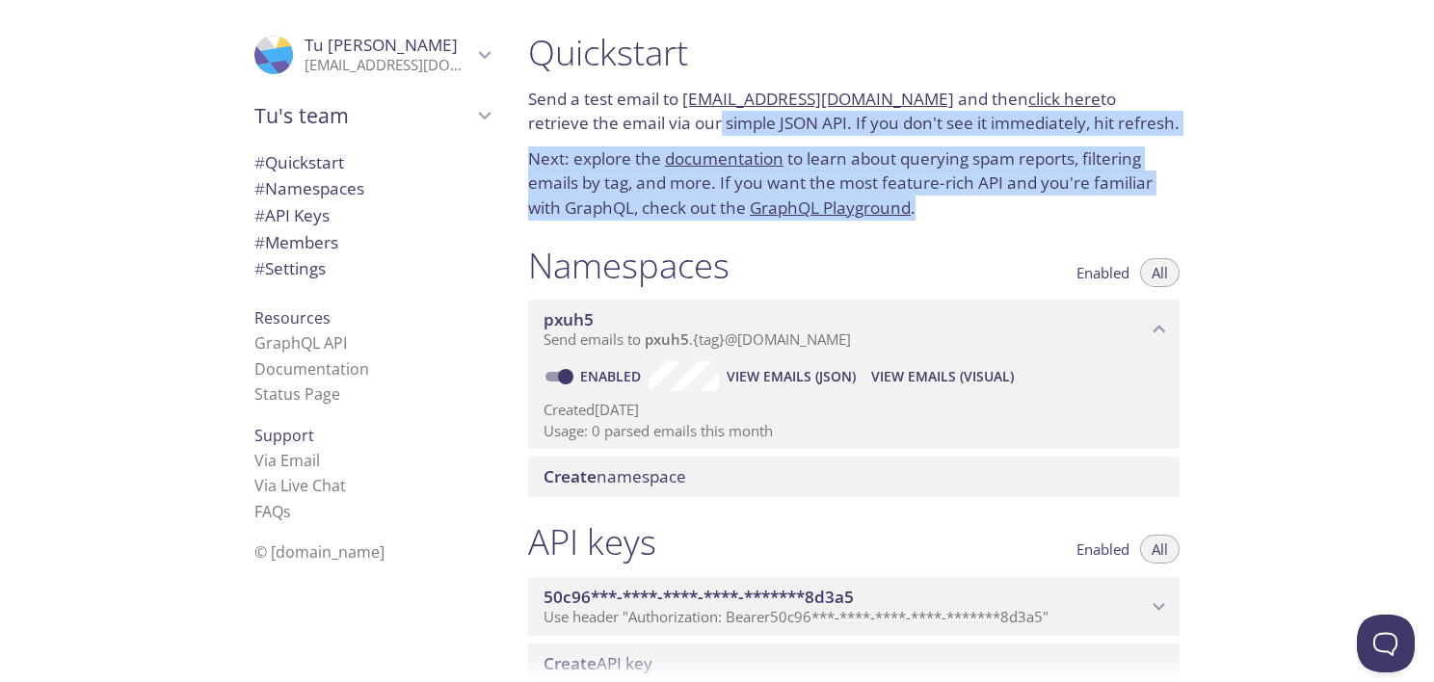
drag, startPoint x: 755, startPoint y: 164, endPoint x: 552, endPoint y: 107, distance: 211.1
click at [552, 107] on div "Quickstart Send a test email to [EMAIL_ADDRESS][DOMAIN_NAME] and then click her…" at bounding box center [854, 125] width 682 height 213
click at [1024, 216] on div "Quickstart Send a test email to [EMAIL_ADDRESS][DOMAIN_NAME] and then click her…" at bounding box center [854, 125] width 682 height 213
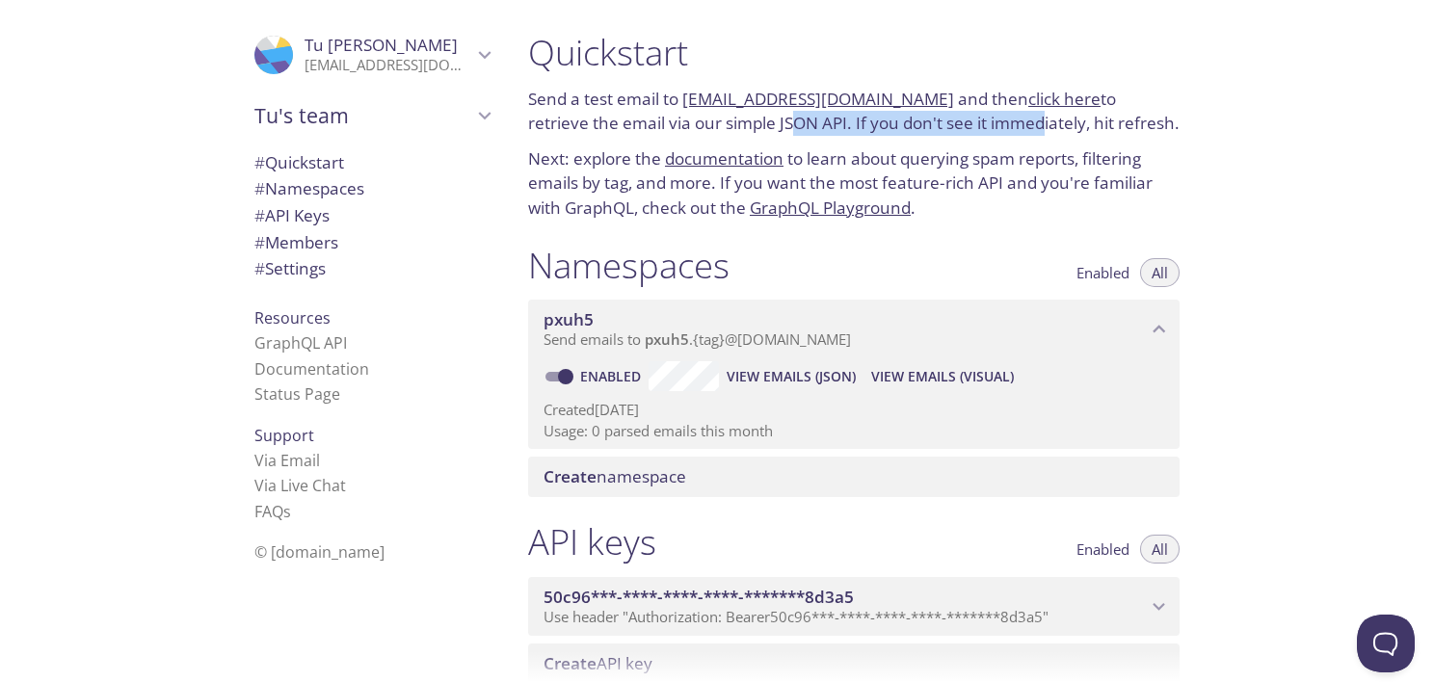
drag, startPoint x: 679, startPoint y: 116, endPoint x: 965, endPoint y: 132, distance: 286.6
click at [965, 132] on div "Quickstart Send a test email to [EMAIL_ADDRESS][DOMAIN_NAME] and then click her…" at bounding box center [854, 125] width 682 height 213
drag, startPoint x: 965, startPoint y: 132, endPoint x: 1238, endPoint y: 170, distance: 275.2
click at [1238, 170] on div "Quickstart Send a test email to [EMAIL_ADDRESS][DOMAIN_NAME] and then click her…" at bounding box center [973, 341] width 921 height 682
